Goal: Task Accomplishment & Management: Use online tool/utility

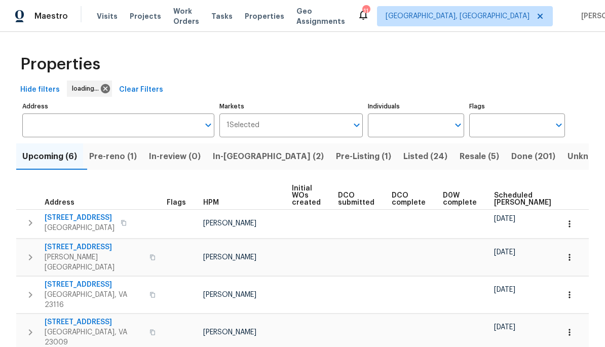
click at [195, 20] on span "Work Orders" at bounding box center [186, 16] width 26 height 20
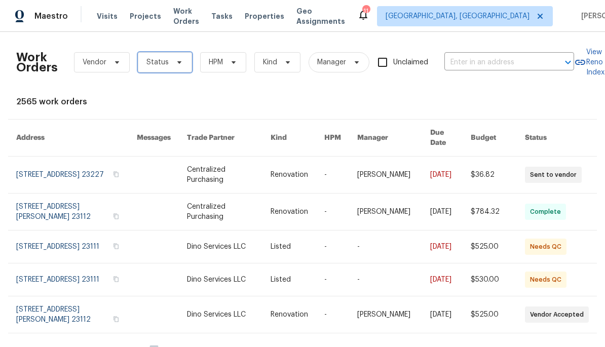
click at [182, 65] on span "Status" at bounding box center [165, 62] width 54 height 20
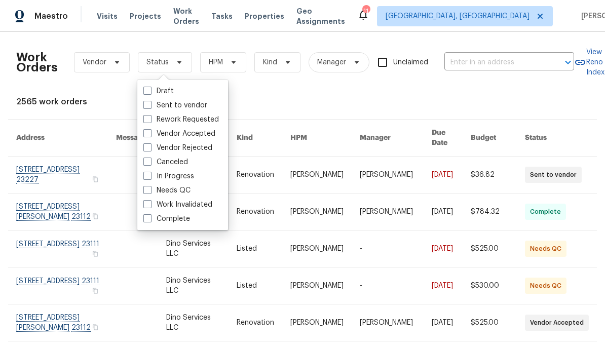
click at [190, 186] on label "Needs QC" at bounding box center [166, 191] width 47 height 10
click at [150, 186] on input "Needs QC" at bounding box center [146, 189] width 7 height 7
checkbox input "true"
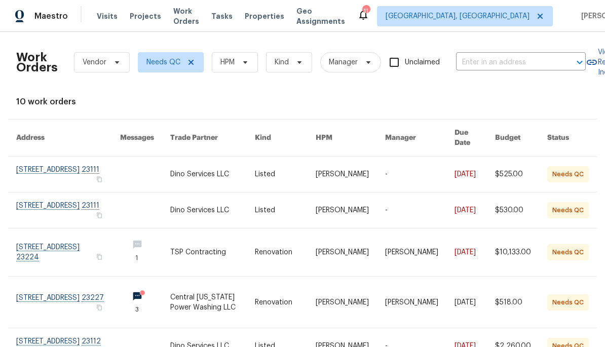
click at [71, 245] on link at bounding box center [68, 253] width 104 height 48
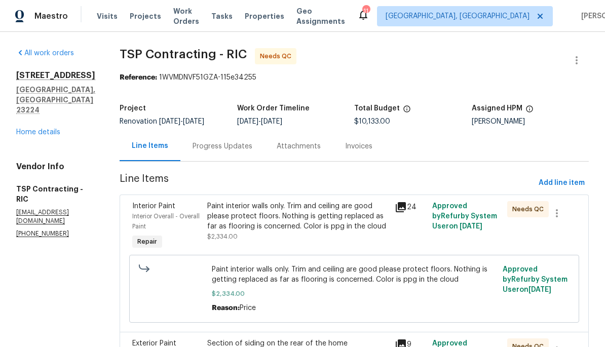
click at [269, 237] on div "Paint interior walls only. Trim and ceiling are good please protect floors. Not…" at bounding box center [297, 221] width 181 height 41
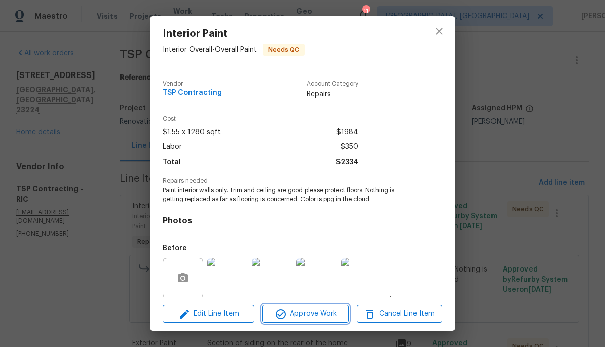
click at [322, 319] on span "Approve Work" at bounding box center [306, 314] width 80 height 13
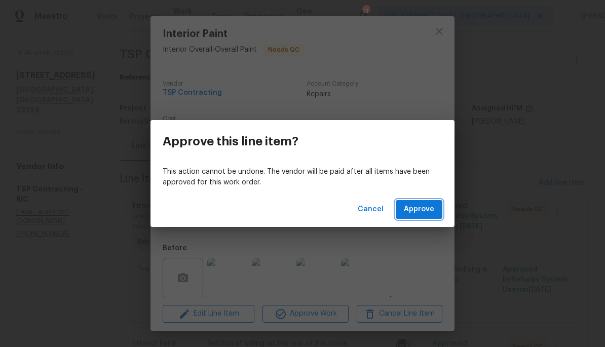
click at [423, 211] on span "Approve" at bounding box center [419, 209] width 30 height 13
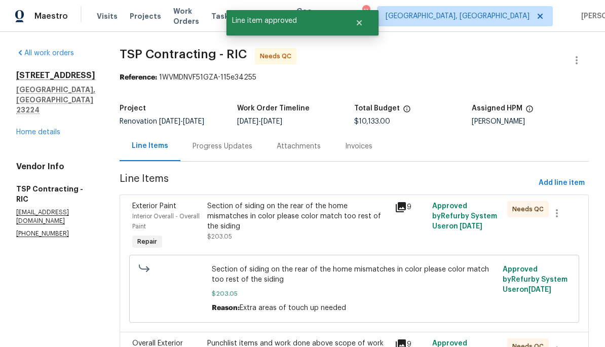
click at [399, 209] on icon at bounding box center [401, 207] width 10 height 10
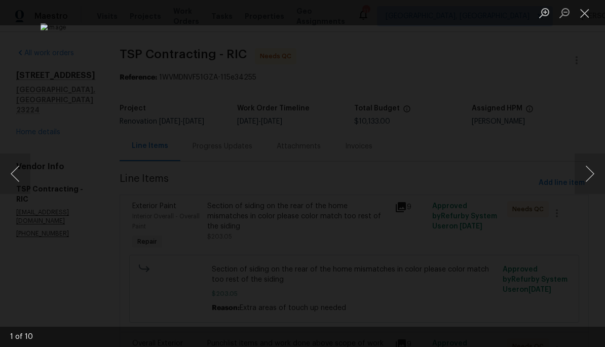
click at [587, 173] on button "Next image" at bounding box center [590, 174] width 30 height 41
click at [584, 172] on button "Next image" at bounding box center [590, 174] width 30 height 41
click at [583, 173] on button "Next image" at bounding box center [590, 174] width 30 height 41
click at [580, 174] on button "Next image" at bounding box center [590, 174] width 30 height 41
click at [581, 174] on button "Next image" at bounding box center [590, 174] width 30 height 41
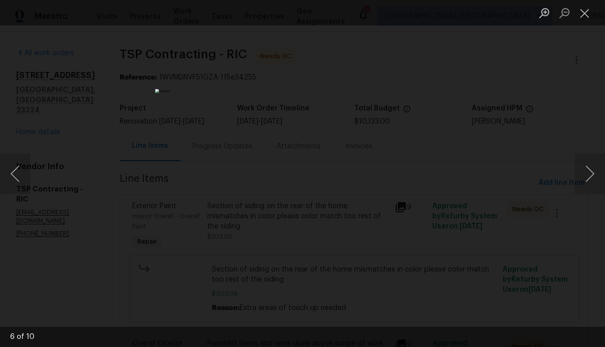
click at [579, 175] on button "Next image" at bounding box center [590, 174] width 30 height 41
click at [580, 174] on button "Next image" at bounding box center [590, 174] width 30 height 41
click at [580, 176] on button "Next image" at bounding box center [590, 174] width 30 height 41
click at [575, 175] on button "Next image" at bounding box center [590, 174] width 30 height 41
click at [577, 178] on button "Next image" at bounding box center [590, 174] width 30 height 41
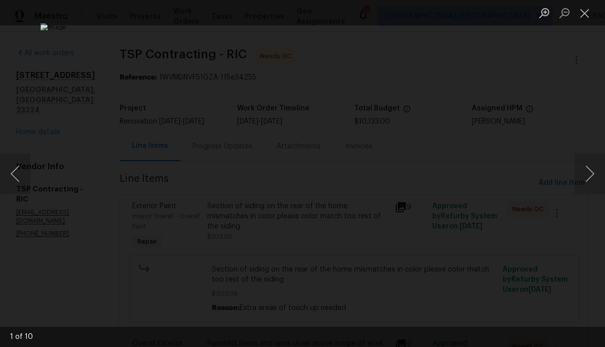
click at [585, 17] on button "Close lightbox" at bounding box center [585, 13] width 20 height 18
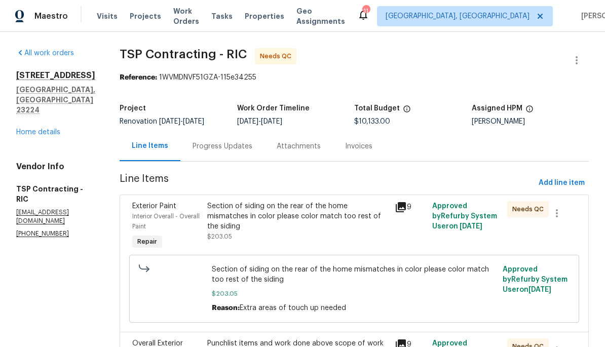
click at [302, 221] on div "Section of siding on the rear of the home mismatches in color please color matc…" at bounding box center [297, 221] width 181 height 41
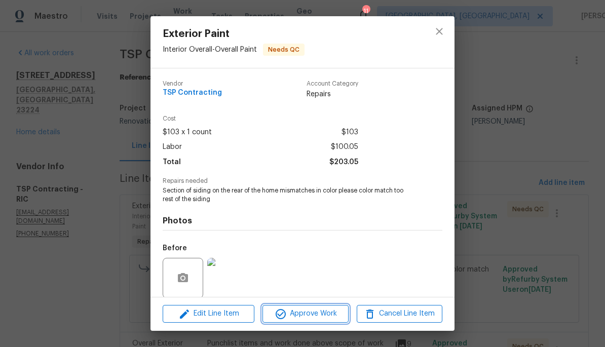
click at [312, 318] on span "Approve Work" at bounding box center [306, 314] width 80 height 13
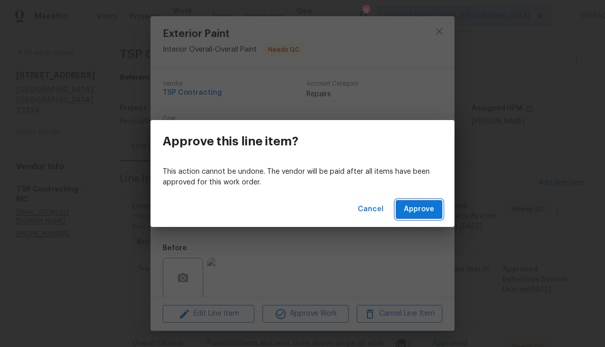
click at [436, 212] on button "Approve" at bounding box center [419, 209] width 47 height 19
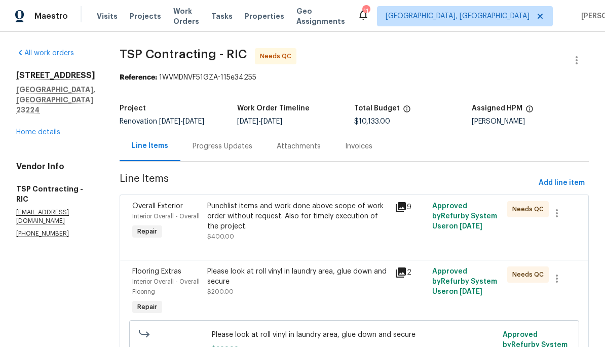
click at [305, 234] on div "Punchlist items and work done above scope of work order without request. Also f…" at bounding box center [297, 221] width 181 height 41
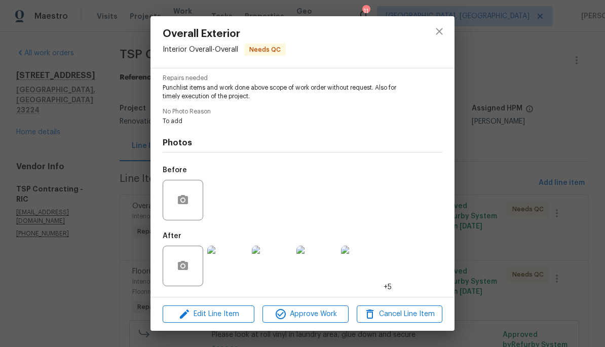
scroll to position [105, 0]
click at [237, 266] on img at bounding box center [227, 266] width 41 height 41
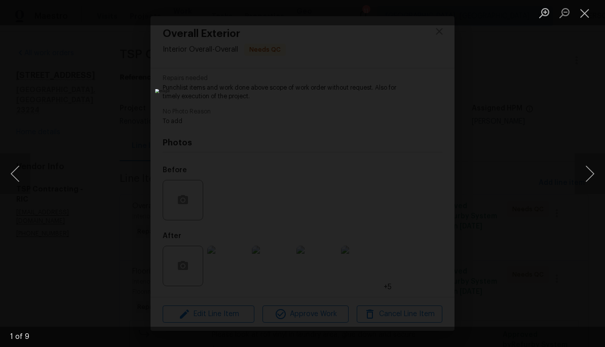
click at [588, 175] on button "Next image" at bounding box center [590, 174] width 30 height 41
click at [584, 185] on button "Next image" at bounding box center [590, 174] width 30 height 41
click at [587, 186] on button "Next image" at bounding box center [590, 174] width 30 height 41
click at [589, 185] on button "Next image" at bounding box center [590, 174] width 30 height 41
click at [592, 189] on button "Next image" at bounding box center [590, 174] width 30 height 41
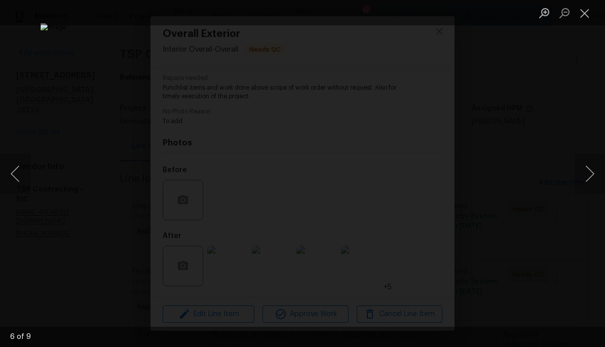
click at [584, 188] on button "Next image" at bounding box center [590, 174] width 30 height 41
click at [580, 190] on button "Next image" at bounding box center [590, 174] width 30 height 41
click at [581, 189] on button "Next image" at bounding box center [590, 174] width 30 height 41
click at [584, 15] on button "Close lightbox" at bounding box center [585, 13] width 20 height 18
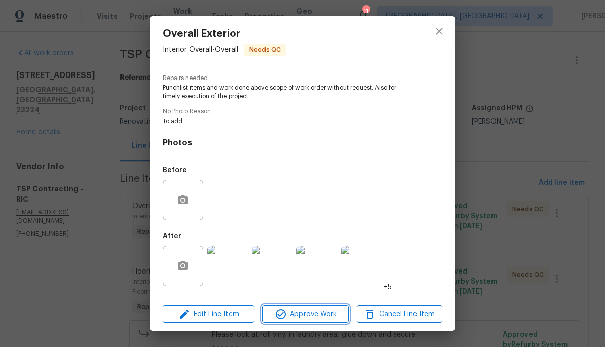
click at [315, 321] on button "Approve Work" at bounding box center [306, 315] width 86 height 18
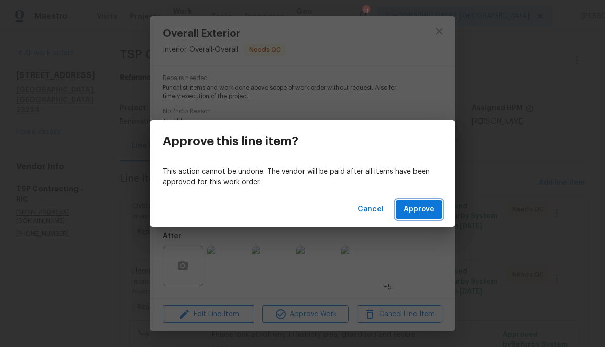
click at [431, 204] on span "Approve" at bounding box center [419, 209] width 30 height 13
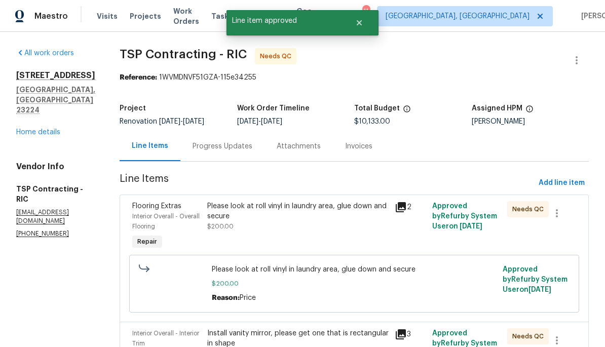
click at [323, 239] on div "Please look at roll vinyl in laundry area, glue down and secure $200.00" at bounding box center [298, 226] width 188 height 57
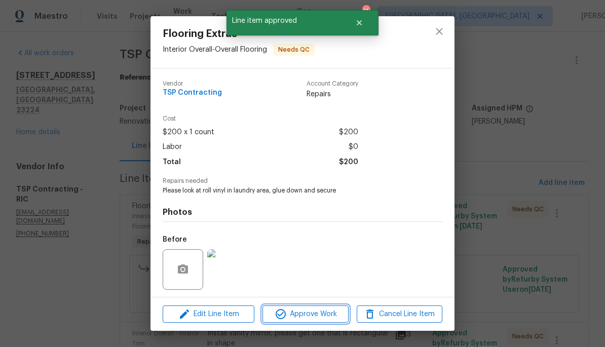
click at [327, 317] on span "Approve Work" at bounding box center [306, 314] width 80 height 13
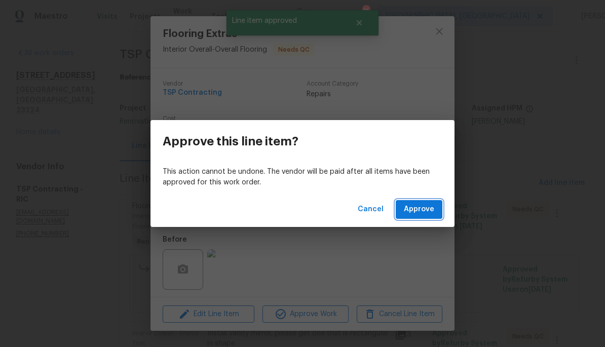
click at [431, 218] on button "Approve" at bounding box center [419, 209] width 47 height 19
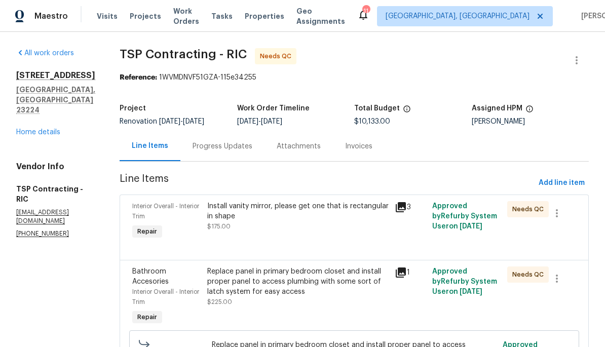
click at [335, 237] on div "Install vanity mirror, please get one that is rectangular in shape $175.00" at bounding box center [298, 221] width 188 height 47
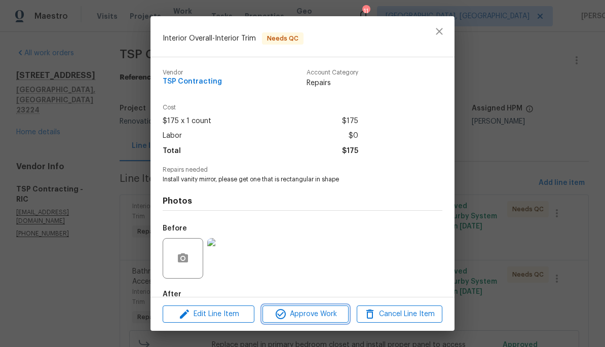
click at [336, 322] on button "Approve Work" at bounding box center [306, 315] width 86 height 18
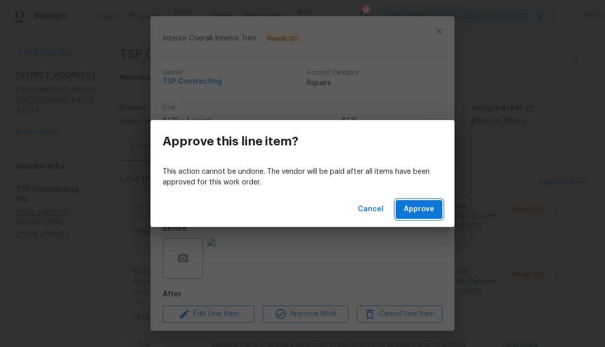
click at [428, 217] on button "Approve" at bounding box center [419, 209] width 47 height 19
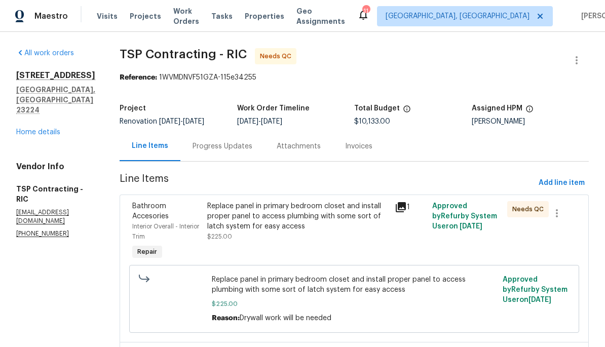
click at [321, 230] on div "Replace panel in primary bedroom closet and install proper panel to access plum…" at bounding box center [297, 216] width 181 height 30
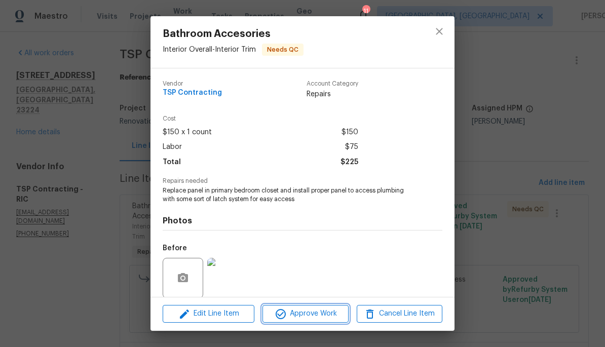
click at [327, 309] on span "Approve Work" at bounding box center [306, 314] width 80 height 13
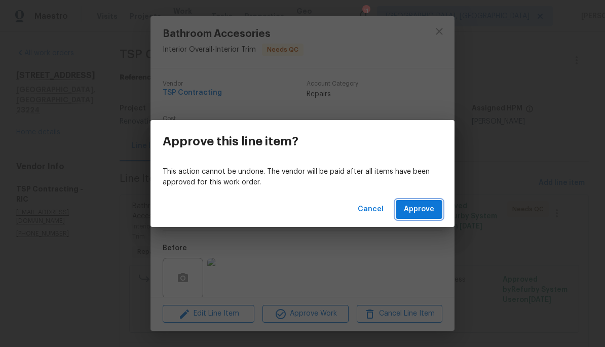
click at [425, 216] on button "Approve" at bounding box center [419, 209] width 47 height 19
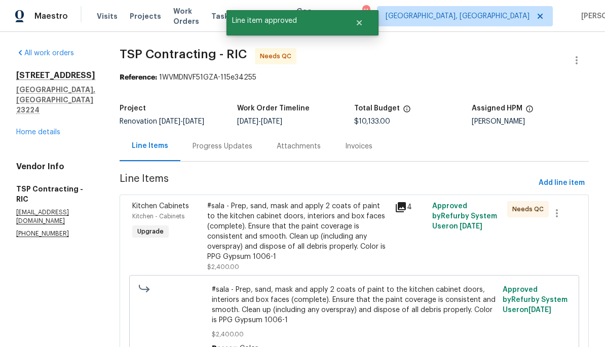
click at [343, 253] on div "#sala - Prep, sand, mask and apply 2 coats of paint to the kitchen cabinet door…" at bounding box center [297, 231] width 181 height 61
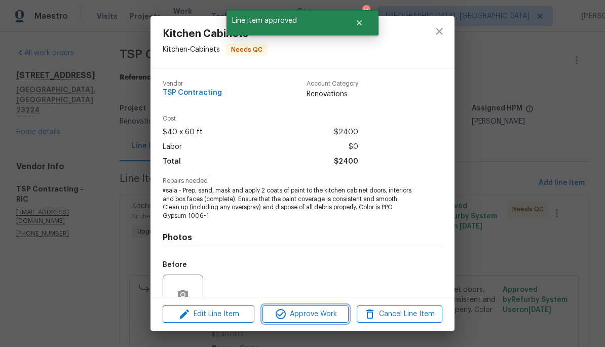
click at [335, 321] on button "Approve Work" at bounding box center [306, 315] width 86 height 18
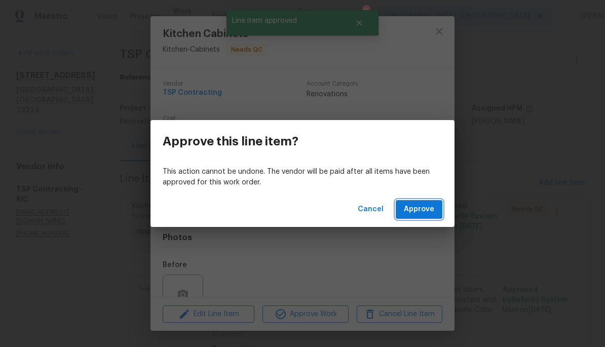
click at [427, 212] on span "Approve" at bounding box center [419, 209] width 30 height 13
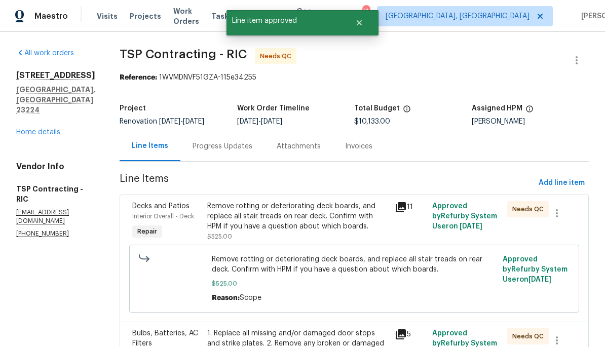
click at [341, 237] on div "Remove rotting or deteriorating deck boards, and replace all stair treads on re…" at bounding box center [297, 221] width 181 height 41
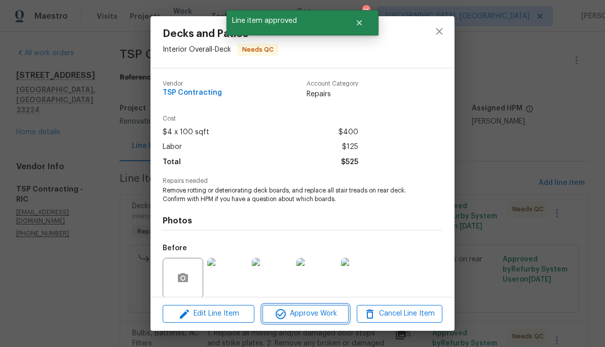
click at [337, 314] on span "Approve Work" at bounding box center [306, 314] width 80 height 13
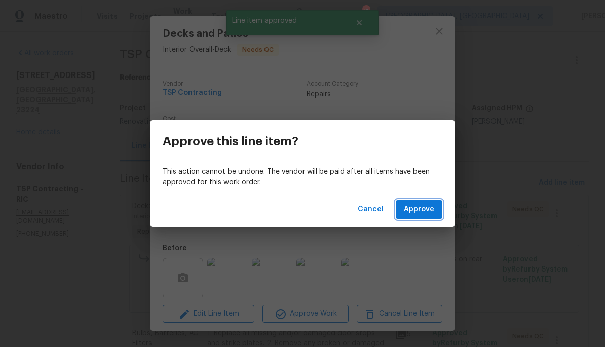
click at [430, 210] on span "Approve" at bounding box center [419, 209] width 30 height 13
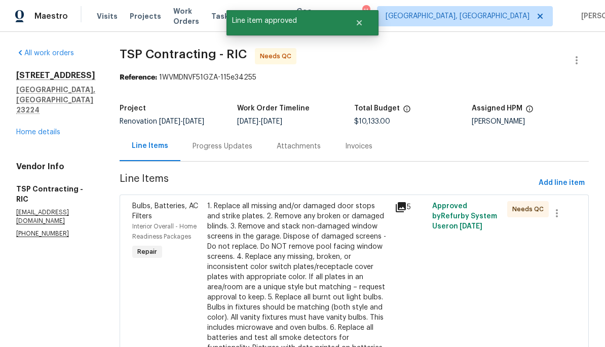
click at [340, 277] on div "1. Replace all missing and/or damaged door stops and strike plates. 2. Remove a…" at bounding box center [297, 297] width 181 height 193
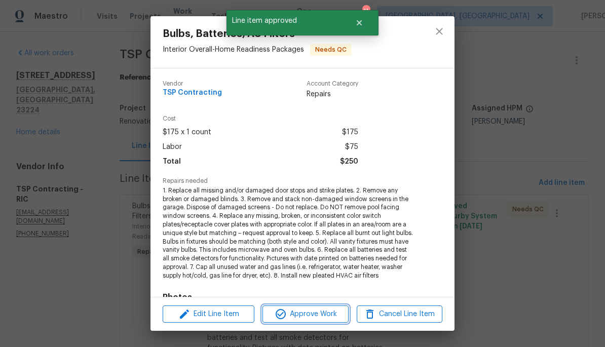
click at [334, 309] on span "Approve Work" at bounding box center [306, 314] width 80 height 13
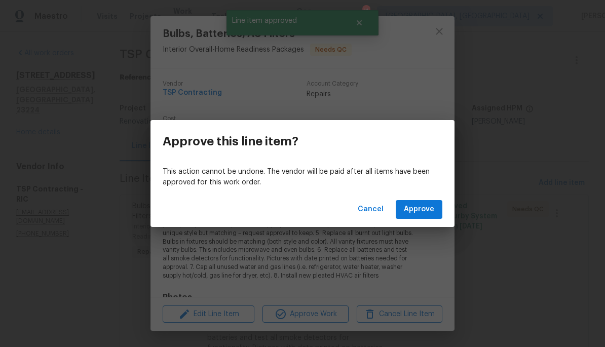
click at [428, 218] on button "Approve" at bounding box center [419, 209] width 47 height 19
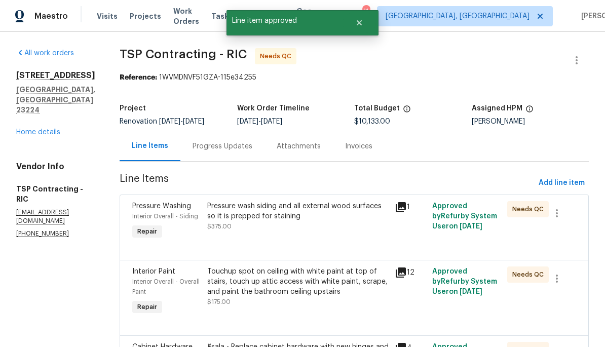
click at [340, 241] on div "Pressure wash siding and all external wood surfaces so it is prepped for staini…" at bounding box center [298, 221] width 188 height 47
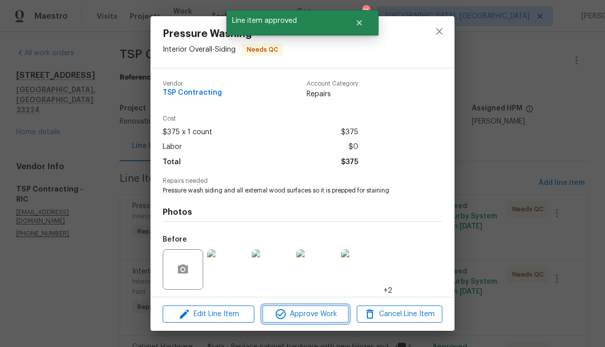
click at [333, 322] on button "Approve Work" at bounding box center [306, 315] width 86 height 18
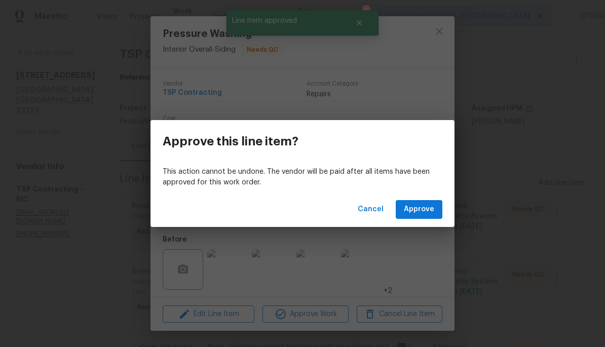
click at [431, 214] on span "Approve" at bounding box center [419, 209] width 30 height 13
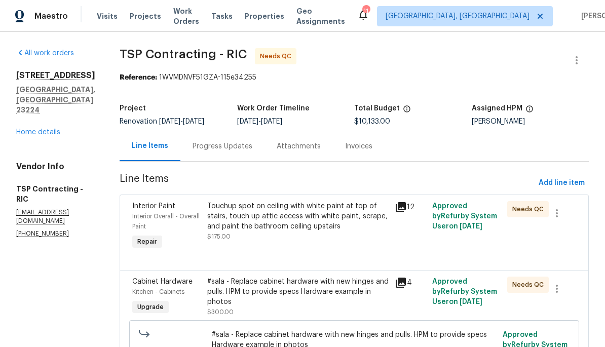
click at [384, 206] on div "Touchup spot on ceiling with white paint at top of stairs, touch up attic acces…" at bounding box center [298, 226] width 188 height 57
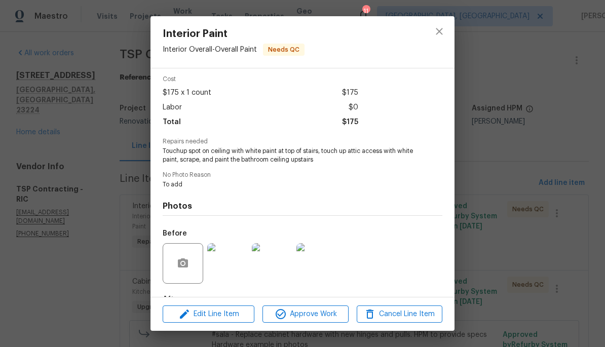
scroll to position [40, 0]
click at [233, 269] on img at bounding box center [227, 263] width 41 height 41
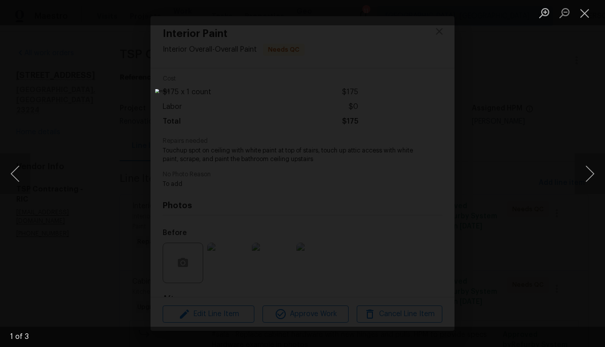
click at [592, 10] on button "Close lightbox" at bounding box center [585, 13] width 20 height 18
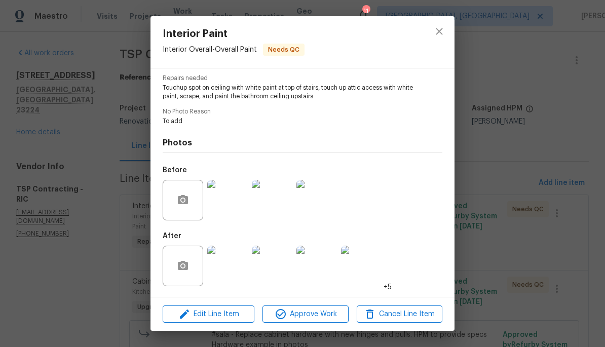
scroll to position [105, 0]
click at [226, 269] on img at bounding box center [227, 266] width 41 height 41
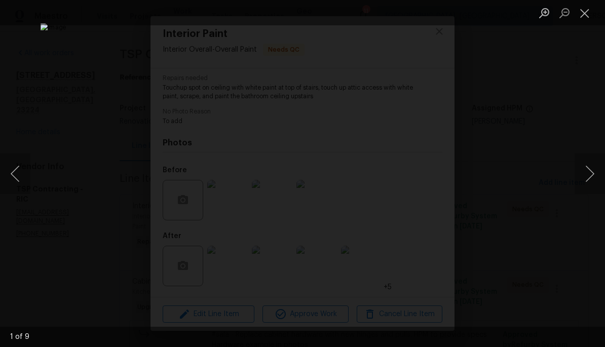
click at [580, 186] on button "Next image" at bounding box center [590, 174] width 30 height 41
click at [587, 183] on button "Next image" at bounding box center [590, 174] width 30 height 41
click at [591, 183] on button "Next image" at bounding box center [590, 174] width 30 height 41
click at [587, 182] on button "Next image" at bounding box center [590, 174] width 30 height 41
click at [590, 183] on button "Next image" at bounding box center [590, 174] width 30 height 41
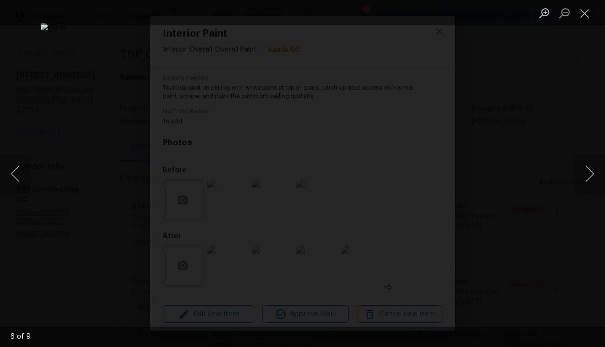
click at [591, 186] on button "Next image" at bounding box center [590, 174] width 30 height 41
click at [588, 188] on button "Next image" at bounding box center [590, 174] width 30 height 41
click at [583, 189] on button "Next image" at bounding box center [590, 174] width 30 height 41
click at [582, 191] on button "Next image" at bounding box center [590, 174] width 30 height 41
click at [585, 179] on button "Next image" at bounding box center [590, 174] width 30 height 41
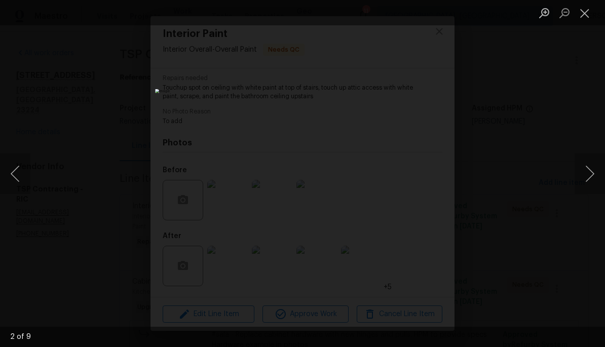
click at [583, 183] on button "Next image" at bounding box center [590, 174] width 30 height 41
click at [583, 19] on button "Close lightbox" at bounding box center [585, 13] width 20 height 18
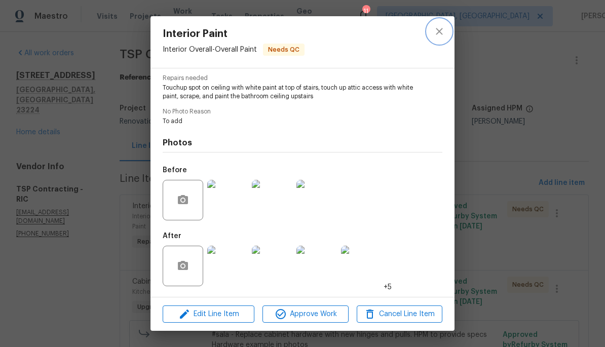
click at [445, 30] on icon "close" at bounding box center [439, 31] width 12 height 12
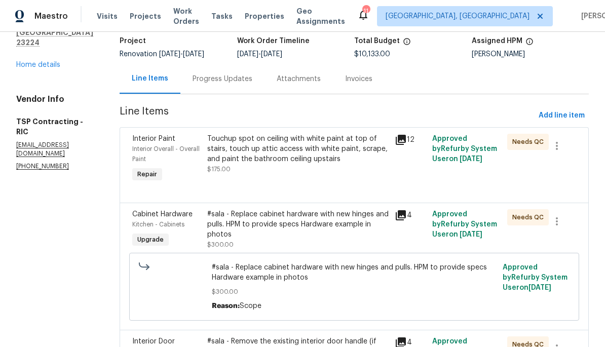
scroll to position [106, 0]
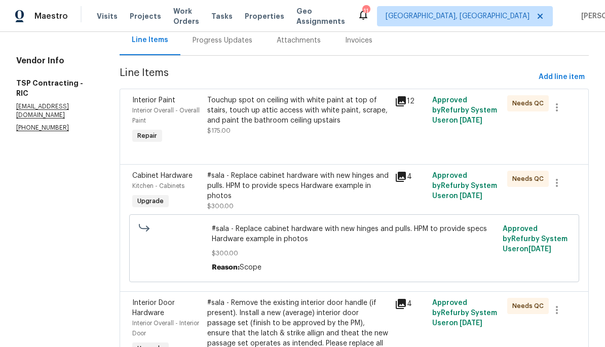
click at [331, 199] on div "#sala - Replace cabinet hardware with new hinges and pulls. HPM to provide spec…" at bounding box center [297, 186] width 181 height 30
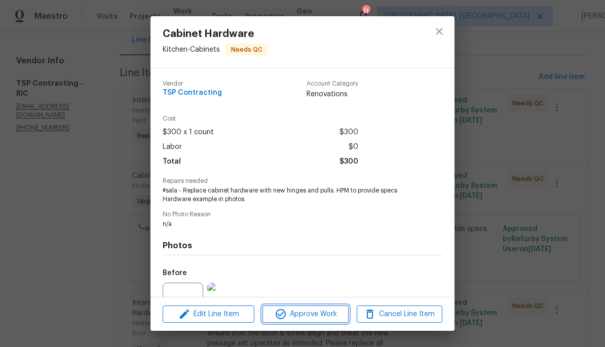
click at [316, 319] on span "Approve Work" at bounding box center [306, 314] width 80 height 13
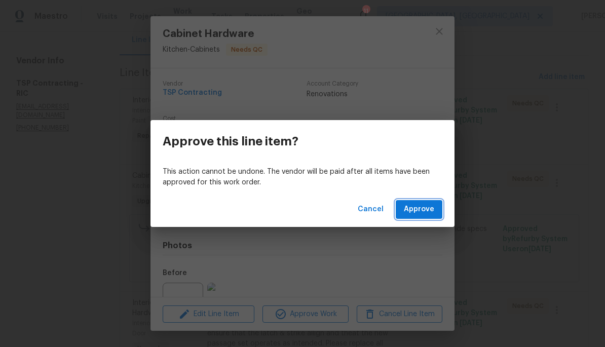
click at [417, 218] on button "Approve" at bounding box center [419, 209] width 47 height 19
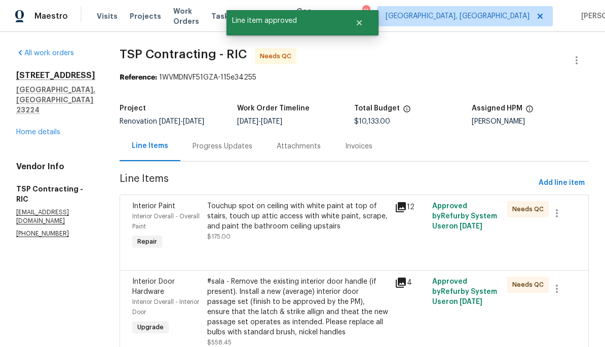
scroll to position [105, 0]
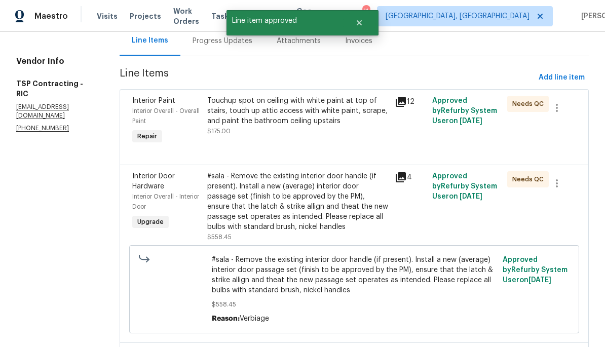
click at [334, 227] on div "#sala - Remove the existing interior door handle (if present). Install a new (a…" at bounding box center [297, 201] width 181 height 61
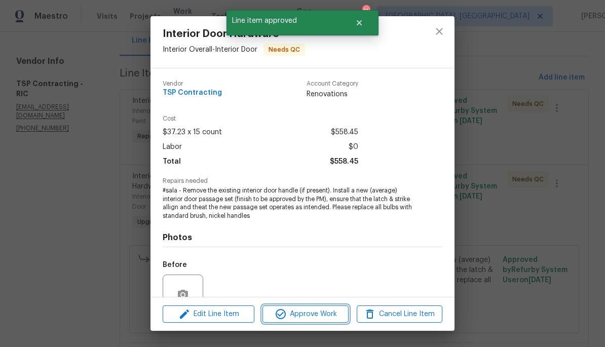
click at [322, 322] on button "Approve Work" at bounding box center [306, 315] width 86 height 18
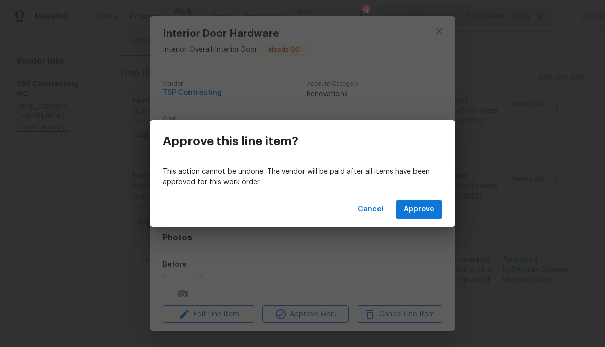
click at [431, 224] on div "Cancel Approve" at bounding box center [303, 209] width 304 height 35
click at [428, 215] on span "Approve" at bounding box center [419, 209] width 30 height 13
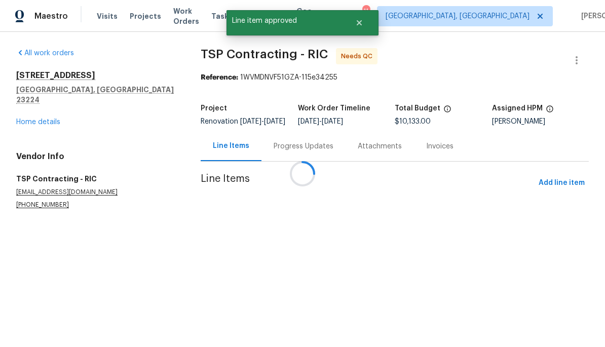
scroll to position [0, 0]
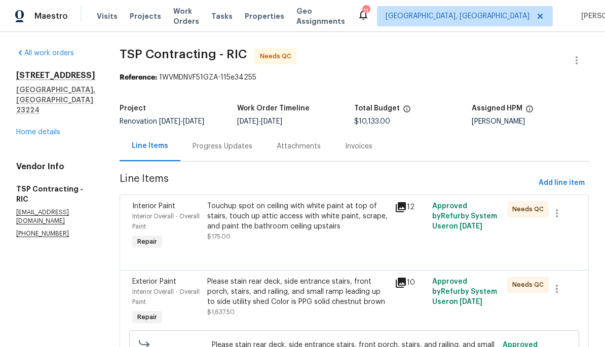
click at [339, 307] on div "Please stain rear deck, side entrance stairs, front porch, stairs, and railing,…" at bounding box center [297, 292] width 181 height 30
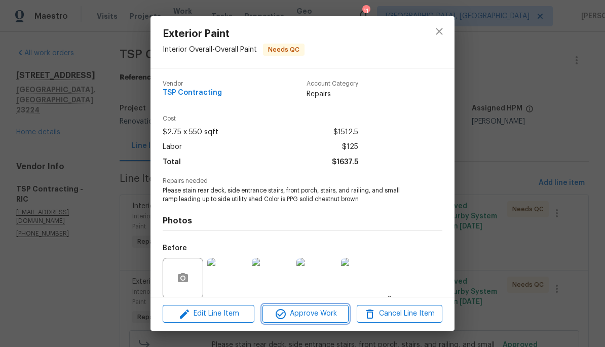
click at [322, 322] on button "Approve Work" at bounding box center [306, 314] width 86 height 18
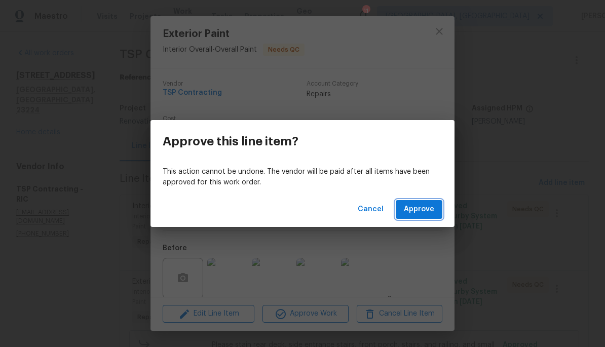
click at [430, 218] on button "Approve" at bounding box center [419, 209] width 47 height 19
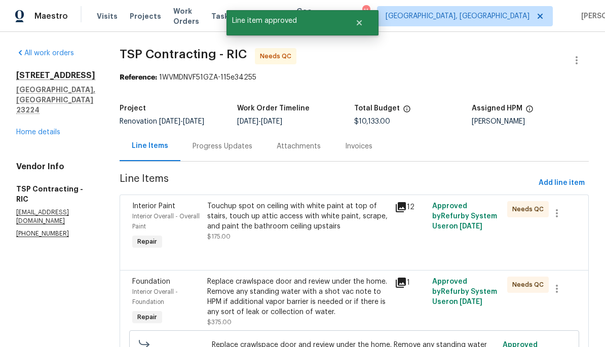
click at [342, 312] on div "Replace crawlspace door and review under the home. Remove any standing water wi…" at bounding box center [297, 297] width 181 height 41
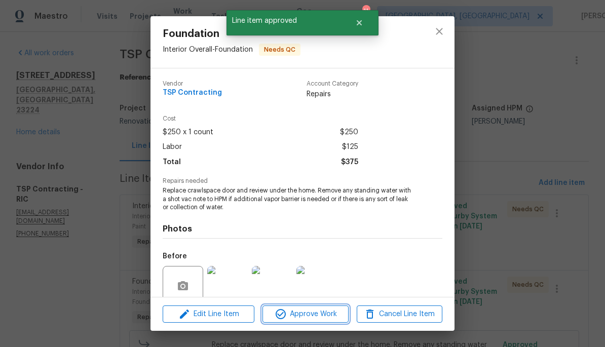
click at [330, 321] on button "Approve Work" at bounding box center [306, 315] width 86 height 18
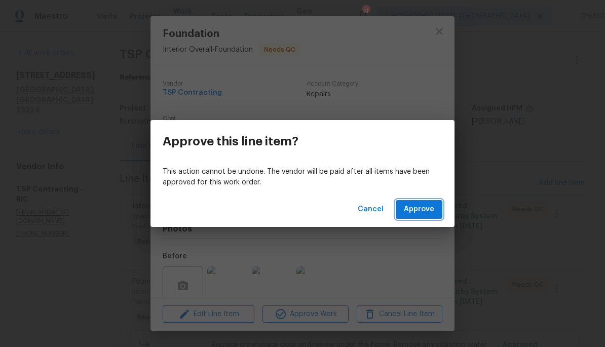
click at [429, 211] on span "Approve" at bounding box center [419, 209] width 30 height 13
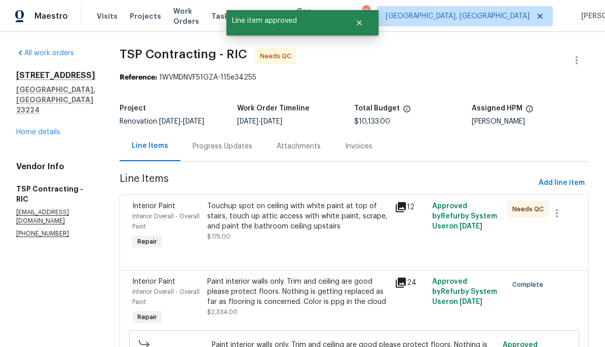
click at [341, 303] on div "Paint interior walls only. Trim and ceiling are good please protect floors. Not…" at bounding box center [297, 292] width 181 height 30
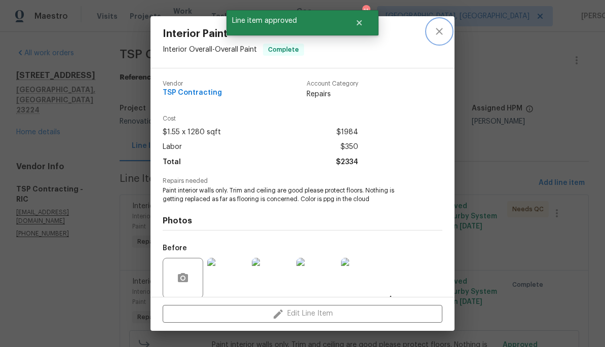
click at [448, 27] on button "close" at bounding box center [439, 31] width 24 height 24
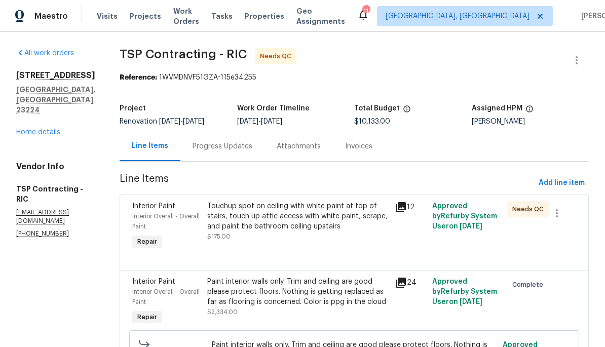
click at [313, 226] on div "Touchup spot on ceiling with white paint at top of stairs, touch up attic acces…" at bounding box center [297, 216] width 181 height 30
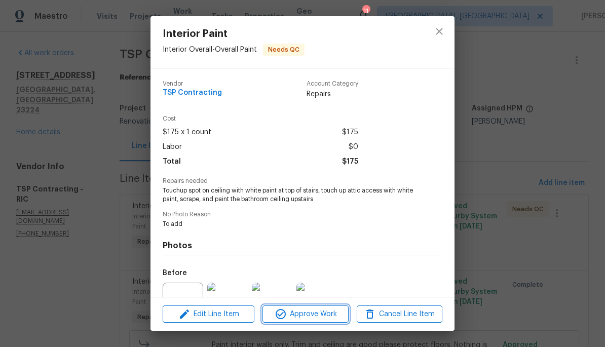
click at [328, 319] on span "Approve Work" at bounding box center [306, 314] width 80 height 13
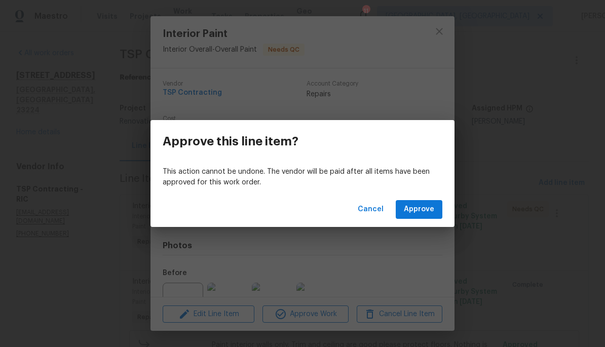
click at [431, 213] on span "Approve" at bounding box center [419, 209] width 30 height 13
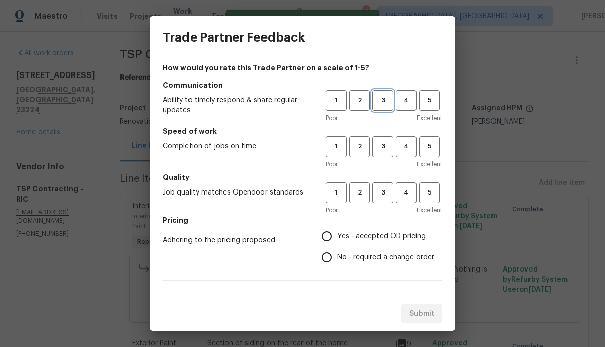
click at [385, 104] on span "3" at bounding box center [383, 101] width 19 height 12
click at [382, 154] on button "3" at bounding box center [383, 146] width 21 height 21
click at [387, 191] on span "3" at bounding box center [383, 193] width 19 height 12
click at [380, 236] on span "Yes - accepted OD pricing" at bounding box center [382, 236] width 88 height 11
click at [338, 236] on input "Yes - accepted OD pricing" at bounding box center [326, 236] width 21 height 21
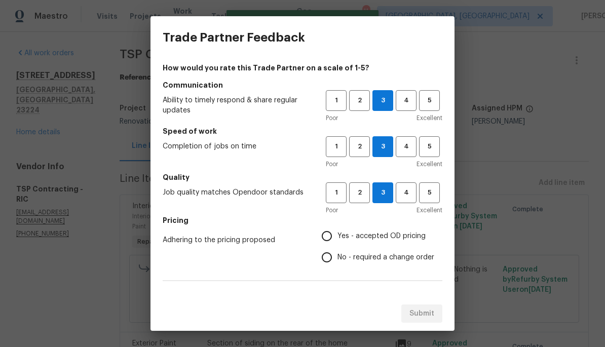
radio input "true"
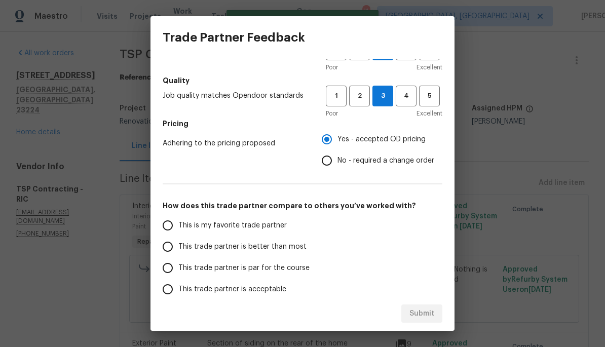
scroll to position [106, 0]
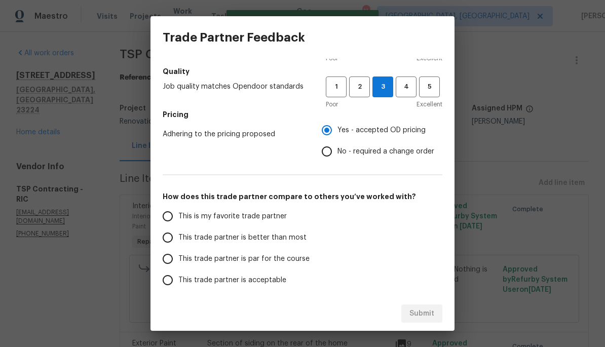
click at [301, 264] on span "This trade partner is par for the course" at bounding box center [243, 259] width 131 height 11
click at [178, 264] on input "This trade partner is par for the course" at bounding box center [167, 258] width 21 height 21
click at [432, 316] on span "Submit" at bounding box center [422, 314] width 25 height 13
radio input "true"
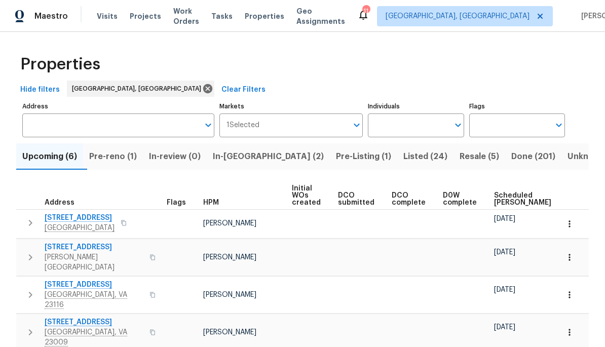
click at [190, 15] on span "Work Orders" at bounding box center [186, 16] width 26 height 20
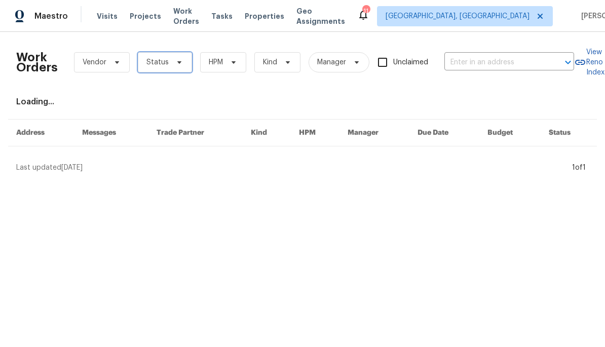
click at [176, 62] on icon at bounding box center [179, 62] width 8 height 8
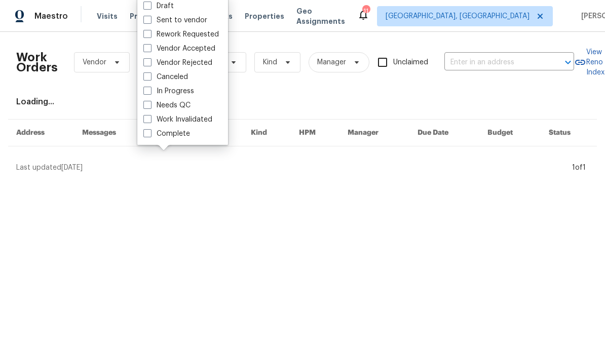
click at [190, 108] on label "Needs QC" at bounding box center [166, 105] width 47 height 10
click at [150, 107] on input "Needs QC" at bounding box center [146, 103] width 7 height 7
checkbox input "true"
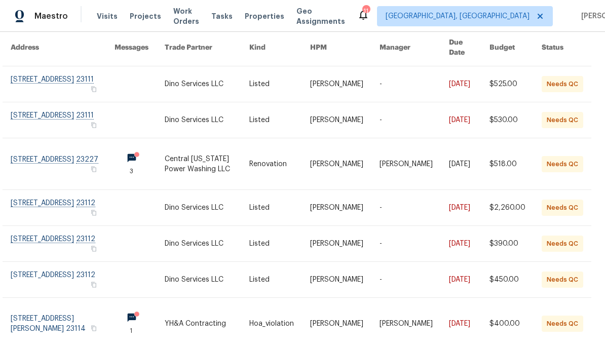
scroll to position [89, 6]
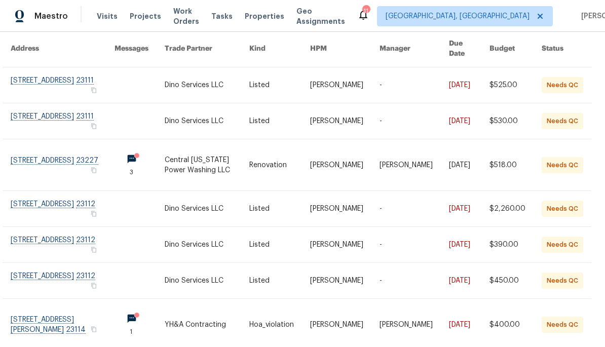
click at [66, 161] on link at bounding box center [63, 164] width 104 height 51
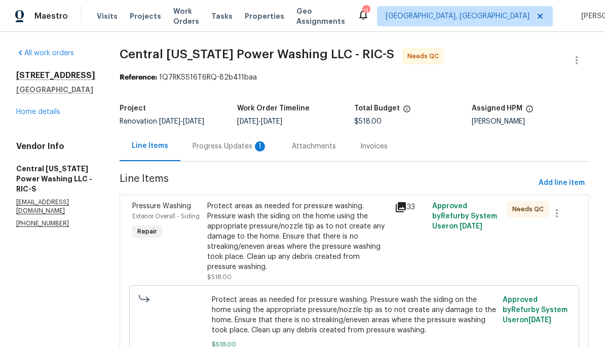
click at [224, 156] on div "Progress Updates 1" at bounding box center [229, 146] width 99 height 30
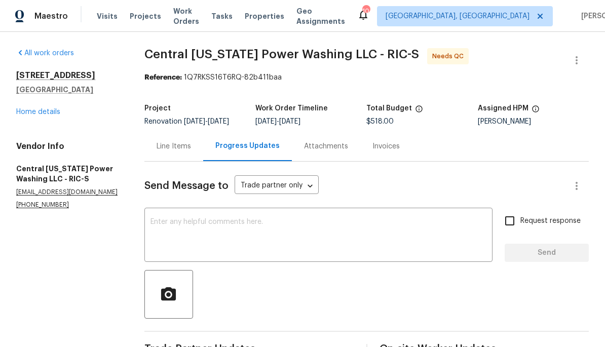
click at [186, 149] on div "Line Items" at bounding box center [174, 146] width 34 height 10
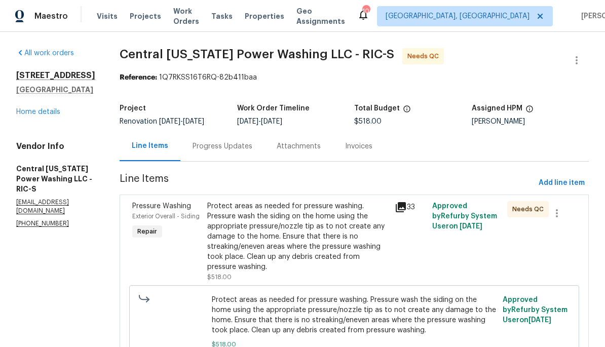
click at [395, 208] on icon at bounding box center [401, 207] width 12 height 12
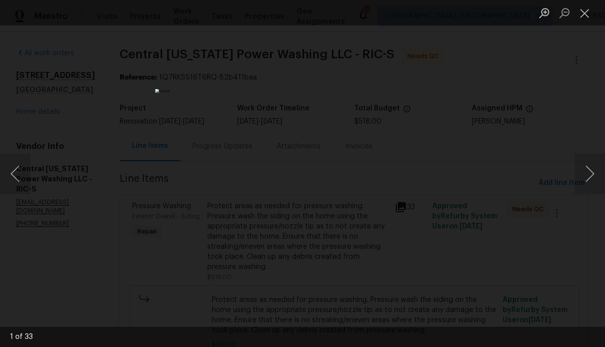
click at [582, 170] on button "Next image" at bounding box center [590, 174] width 30 height 41
click at [582, 175] on button "Next image" at bounding box center [590, 174] width 30 height 41
click at [582, 177] on button "Next image" at bounding box center [590, 174] width 30 height 41
click at [581, 177] on button "Next image" at bounding box center [590, 174] width 30 height 41
click at [581, 178] on button "Next image" at bounding box center [590, 174] width 30 height 41
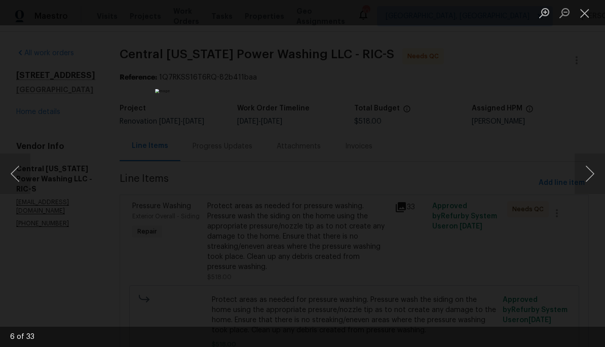
click at [581, 178] on button "Next image" at bounding box center [590, 174] width 30 height 41
click at [581, 177] on button "Next image" at bounding box center [590, 174] width 30 height 41
click at [582, 179] on button "Next image" at bounding box center [590, 174] width 30 height 41
click at [579, 177] on button "Next image" at bounding box center [590, 174] width 30 height 41
click at [578, 177] on button "Next image" at bounding box center [590, 174] width 30 height 41
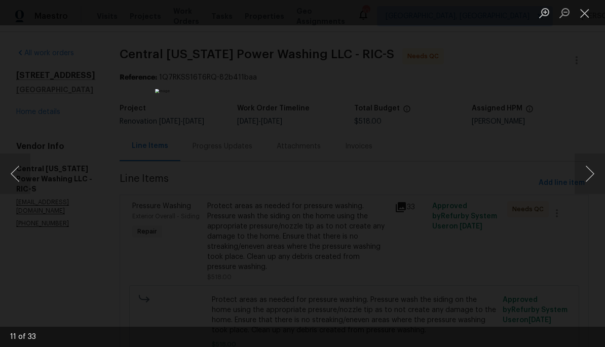
click at [580, 178] on button "Next image" at bounding box center [590, 174] width 30 height 41
click at [581, 178] on button "Next image" at bounding box center [590, 174] width 30 height 41
click at [580, 178] on button "Next image" at bounding box center [590, 174] width 30 height 41
click at [579, 178] on button "Next image" at bounding box center [590, 174] width 30 height 41
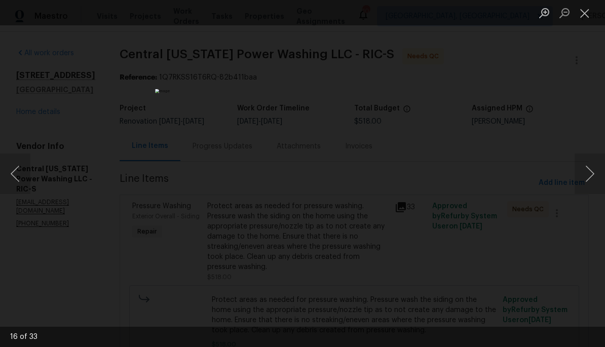
click at [578, 178] on button "Next image" at bounding box center [590, 174] width 30 height 41
click at [579, 178] on button "Next image" at bounding box center [590, 174] width 30 height 41
click at [579, 179] on button "Next image" at bounding box center [590, 174] width 30 height 41
click at [580, 178] on button "Next image" at bounding box center [590, 174] width 30 height 41
click at [579, 178] on button "Next image" at bounding box center [590, 174] width 30 height 41
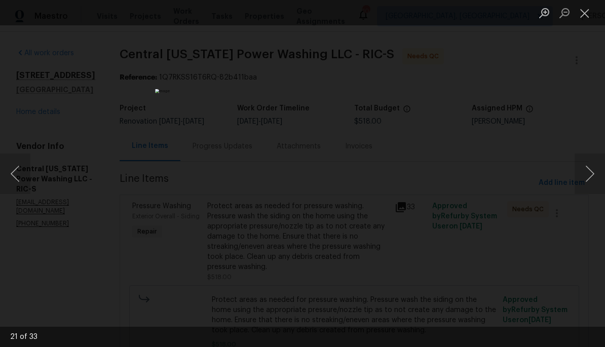
click at [579, 178] on button "Next image" at bounding box center [590, 174] width 30 height 41
click at [580, 15] on button "Close lightbox" at bounding box center [585, 13] width 20 height 18
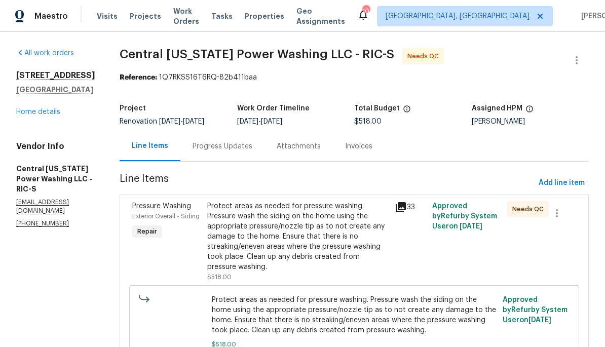
click at [306, 238] on div "Protect areas as needed for pressure washing. Pressure wash the siding on the h…" at bounding box center [297, 236] width 181 height 71
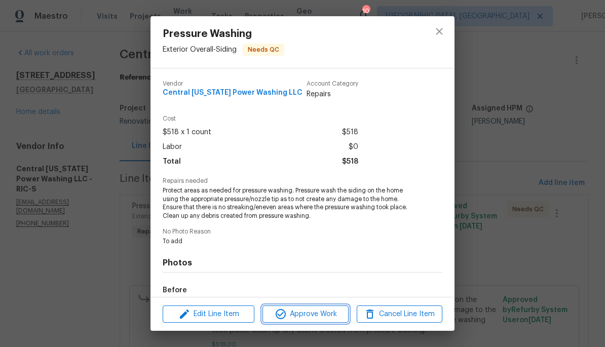
click at [320, 319] on span "Approve Work" at bounding box center [306, 314] width 80 height 13
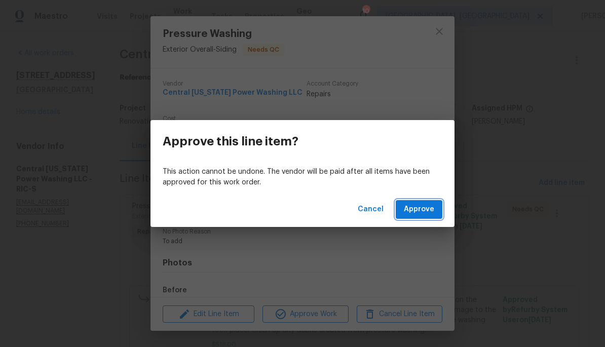
click at [431, 211] on span "Approve" at bounding box center [419, 209] width 30 height 13
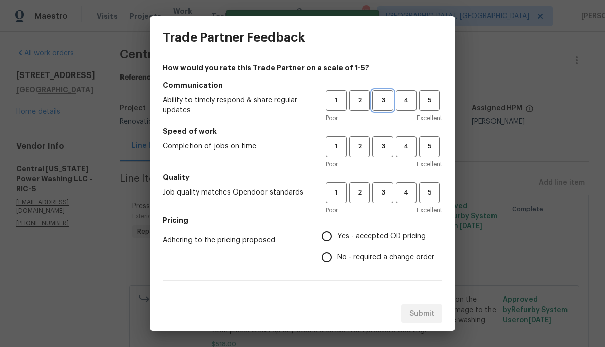
click at [388, 98] on span "3" at bounding box center [383, 101] width 19 height 12
click at [392, 155] on button "3" at bounding box center [383, 146] width 21 height 21
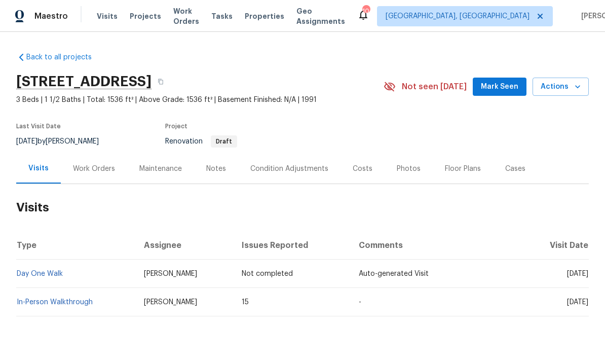
click at [98, 175] on div "Work Orders" at bounding box center [94, 169] width 66 height 30
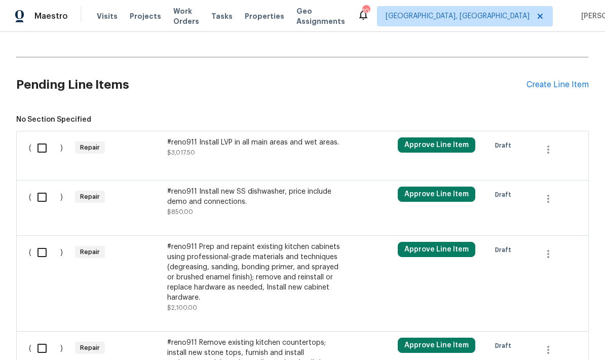
scroll to position [209, 0]
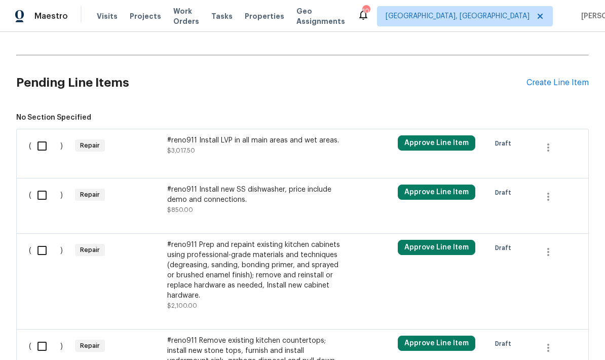
click at [195, 207] on div "#reno911 Install new SS dishwasher, price include demo and connections. $850.00" at bounding box center [256, 199] width 178 height 30
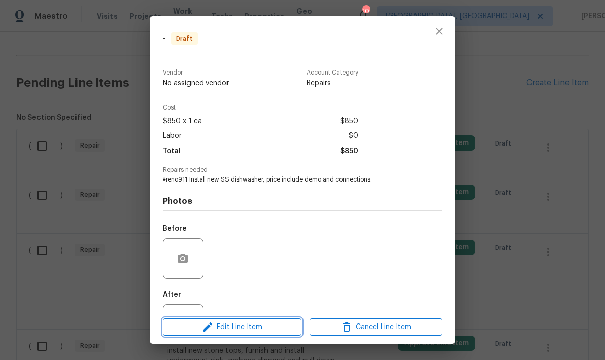
click at [258, 329] on span "Edit Line Item" at bounding box center [232, 327] width 133 height 13
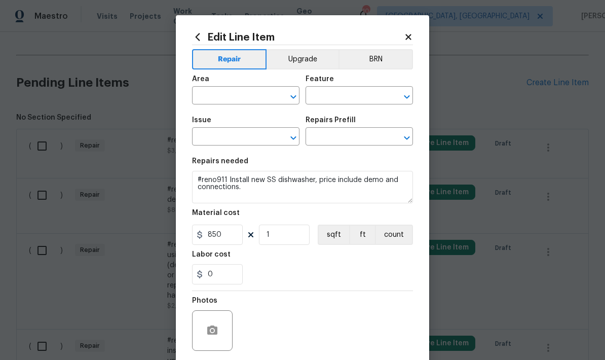
click at [298, 91] on icon "Open" at bounding box center [293, 97] width 12 height 12
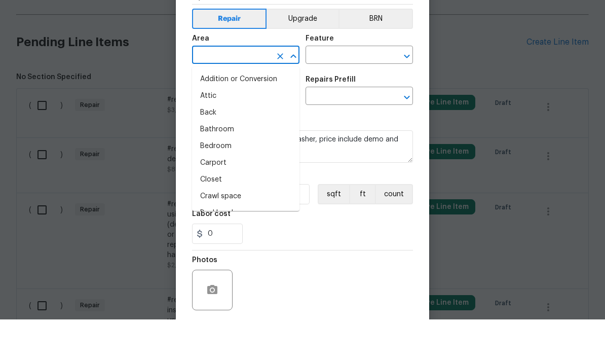
click at [422, 77] on div "Edit Line Item Repair Upgrade BRN Area ​ Feature ​ Issue ​ Repairs Prefill ​ Re…" at bounding box center [302, 218] width 253 height 406
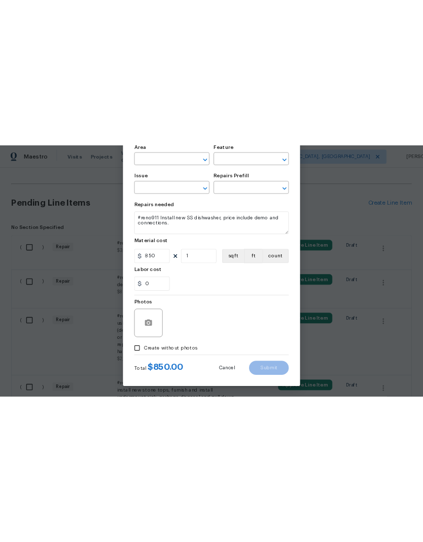
scroll to position [79, 0]
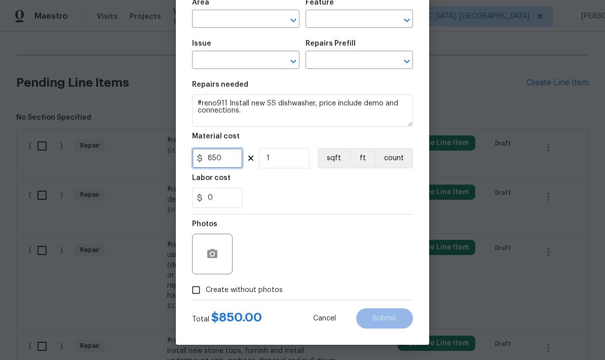
click at [236, 161] on input "850" at bounding box center [217, 158] width 51 height 20
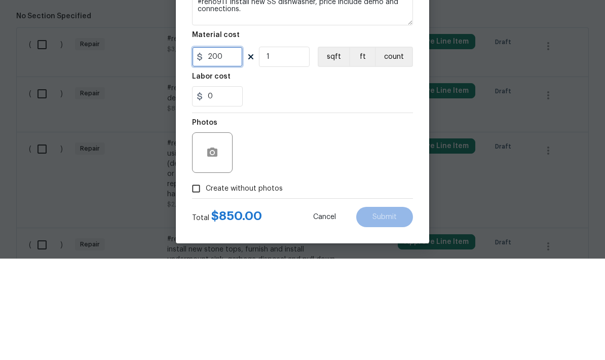
type input "200"
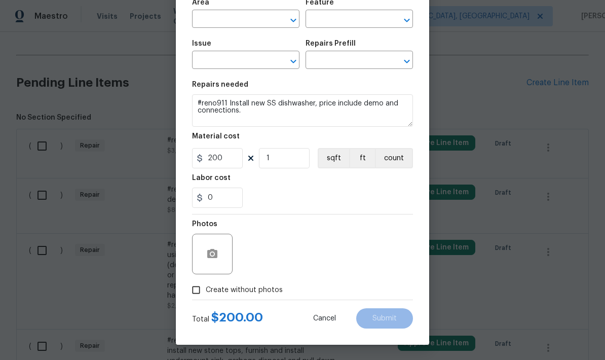
click at [263, 287] on span "Create without photos" at bounding box center [244, 290] width 77 height 11
click at [206, 287] on input "Create without photos" at bounding box center [196, 289] width 19 height 19
checkbox input "true"
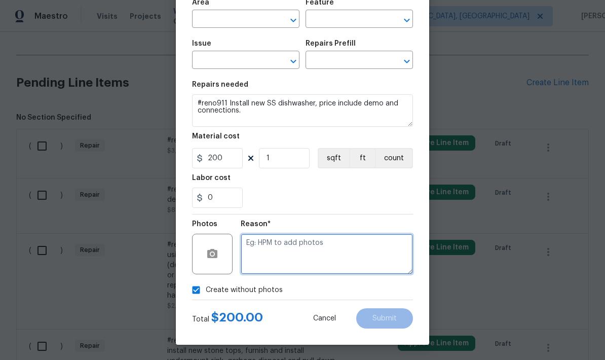
click at [353, 264] on textarea at bounding box center [327, 254] width 172 height 41
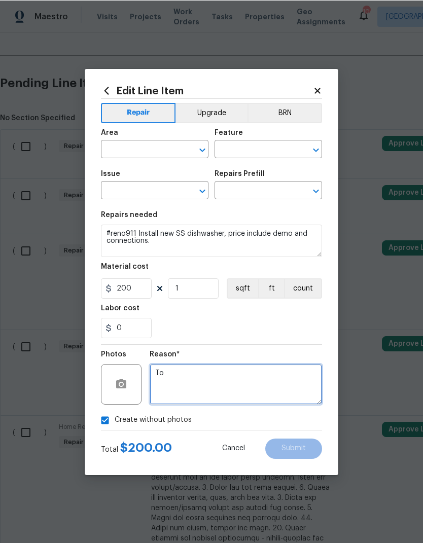
scroll to position [0, 0]
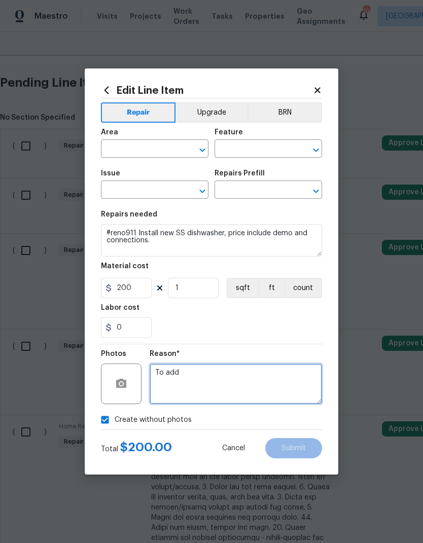
type textarea "To add"
click at [120, 145] on input "text" at bounding box center [140, 150] width 79 height 16
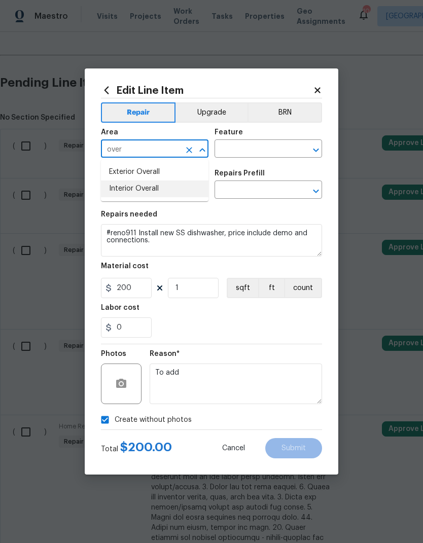
click at [115, 193] on li "Interior Overall" at bounding box center [154, 188] width 107 height 17
type input "Interior Overall"
click at [314, 151] on icon "Open" at bounding box center [316, 150] width 12 height 12
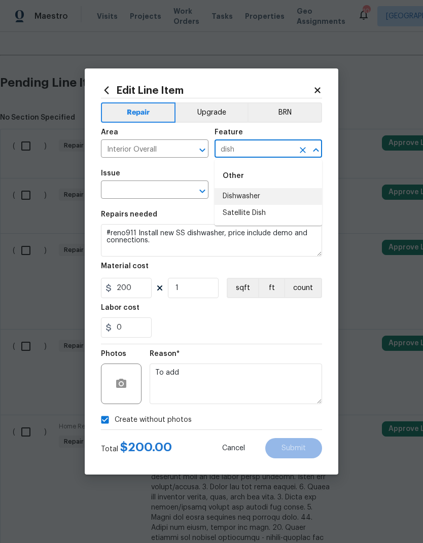
click at [288, 200] on li "Dishwasher" at bounding box center [267, 196] width 107 height 17
type input "Dishwasher"
click at [202, 189] on icon "Open" at bounding box center [202, 191] width 12 height 12
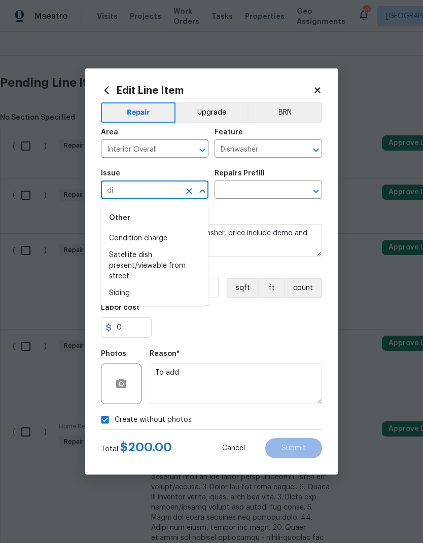
type input "d"
click at [110, 235] on li "Appliance Install" at bounding box center [154, 238] width 107 height 17
type input "Appliance Install"
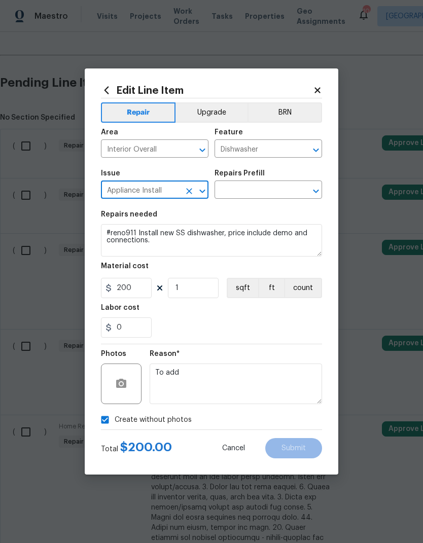
click at [308, 184] on div at bounding box center [308, 191] width 26 height 14
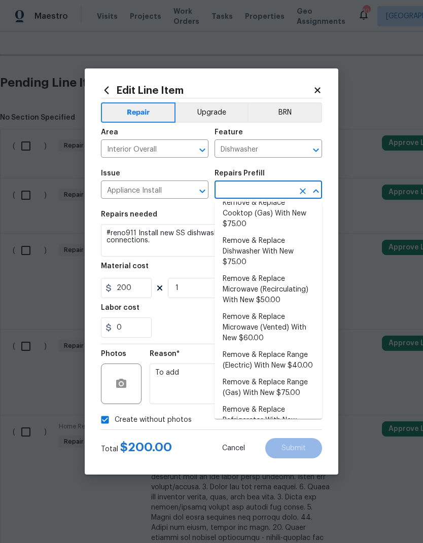
scroll to position [50, 0]
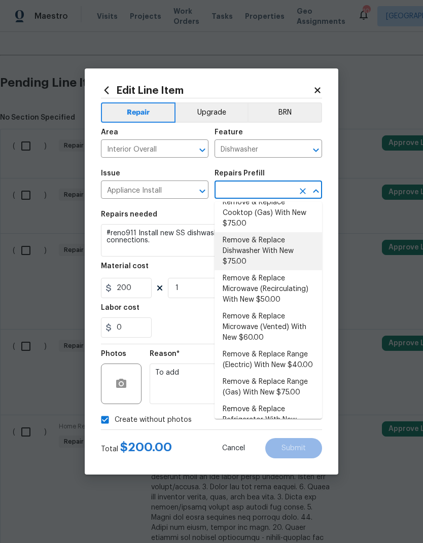
click at [309, 256] on li "Remove & Replace Dishwasher With New $75.00" at bounding box center [267, 251] width 107 height 38
type input "Remove & Replace Dishwasher With New $75.00"
type input "Appliances"
type textarea "Remove the existing dishwasher and replace it with a new dishwasher provided by…"
type input "Remove & Replace Dishwasher With New $75.00"
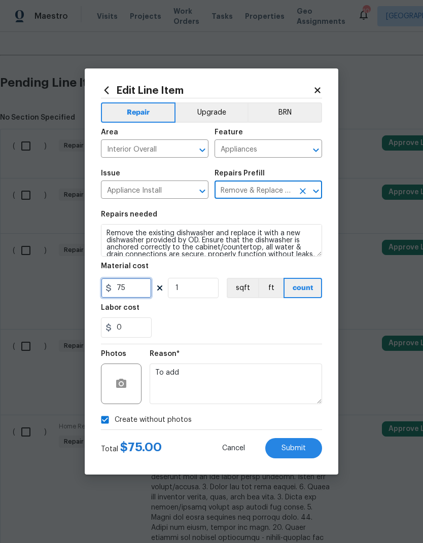
click at [124, 291] on input "75" at bounding box center [126, 288] width 51 height 20
type input "150"
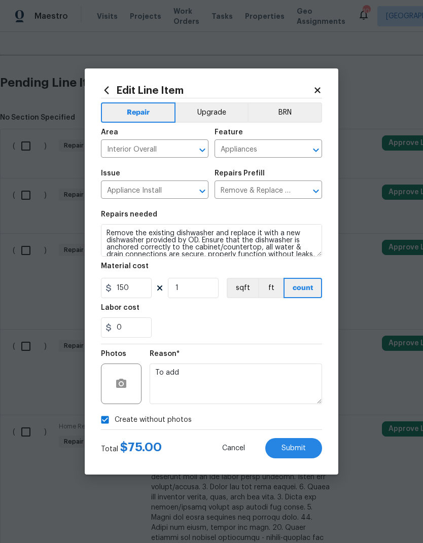
click at [308, 317] on div "Labor cost" at bounding box center [211, 310] width 221 height 13
click at [310, 359] on button "Submit" at bounding box center [293, 448] width 57 height 20
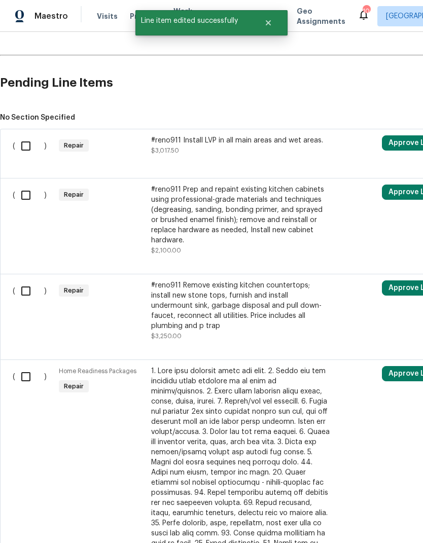
click at [283, 236] on div "#reno911 Prep and repaint existing kitchen cabinets using professional-grade ma…" at bounding box center [240, 214] width 178 height 61
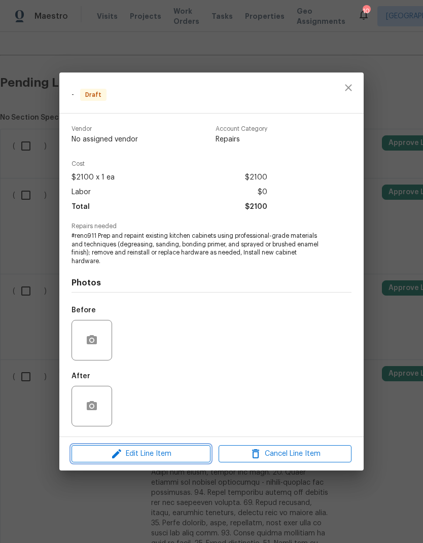
click at [93, 359] on span "Edit Line Item" at bounding box center [141, 454] width 133 height 13
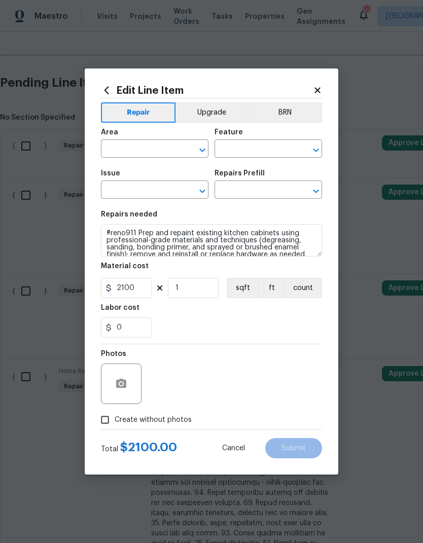
click at [206, 148] on icon "Open" at bounding box center [202, 150] width 12 height 12
click at [113, 184] on li "Interior Overall" at bounding box center [154, 188] width 107 height 17
type input "Interior Overall"
click at [312, 154] on icon "Open" at bounding box center [316, 150] width 12 height 12
click at [287, 197] on li "Cabinets" at bounding box center [267, 196] width 107 height 17
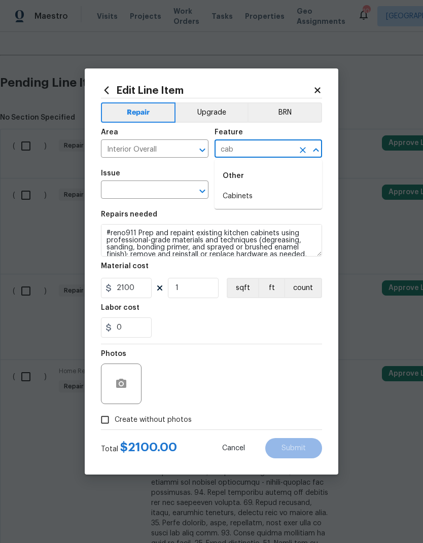
type input "Cabinets"
click at [204, 192] on icon "Open" at bounding box center [202, 191] width 6 height 4
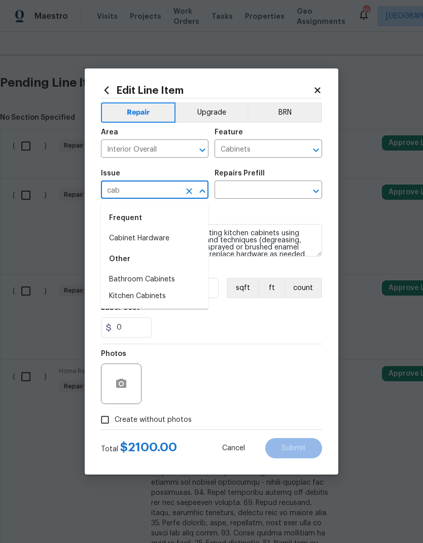
click at [188, 298] on li "Kitchen Cabinets" at bounding box center [154, 296] width 107 height 17
type input "Kitchen Cabinets"
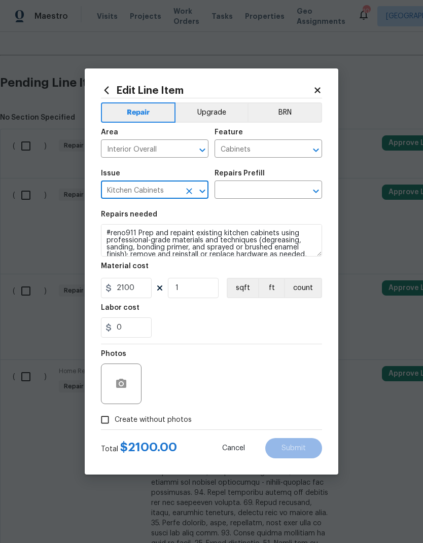
click at [320, 187] on icon "Open" at bounding box center [316, 191] width 12 height 12
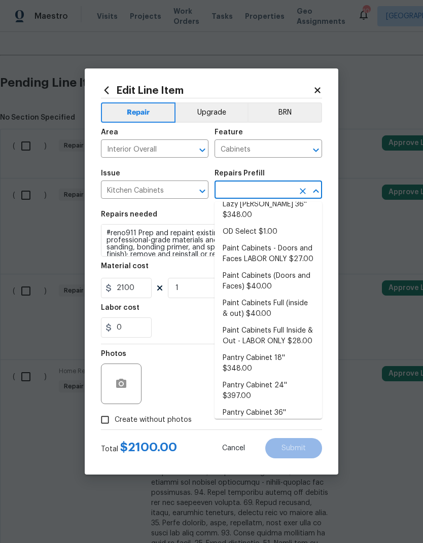
scroll to position [138, 0]
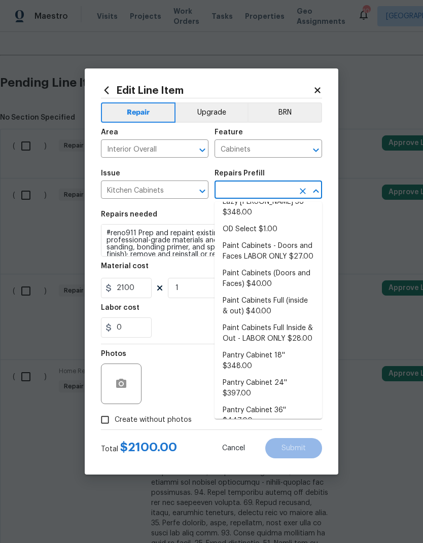
click at [292, 265] on li "Paint Cabinets (Doors and Faces) $40.00" at bounding box center [267, 278] width 107 height 27
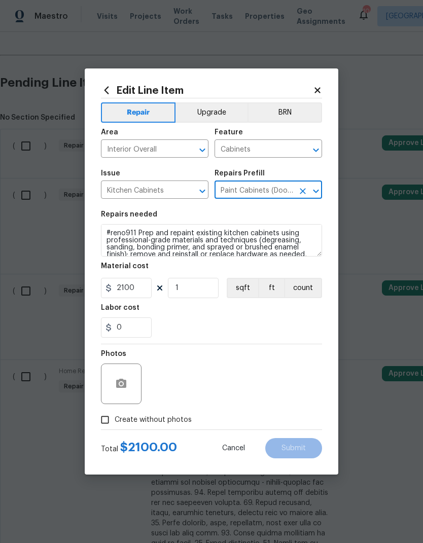
type input "Paint Cabinets (Doors and Faces) $40.00"
type textarea "Prep, sand, mask and apply 2 coats of paint to the kitchen cabinet doors and bo…"
type input "Paint Cabinets (Doors and Faces) $40.00"
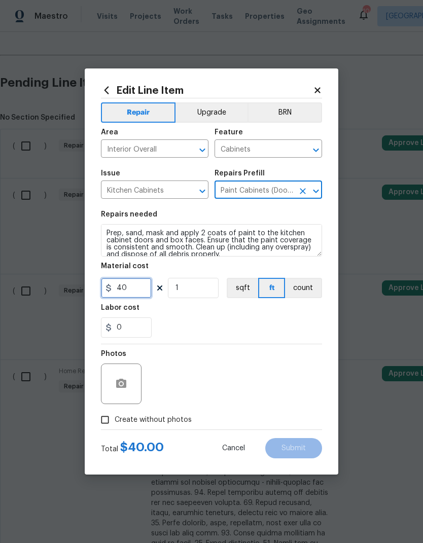
click at [120, 288] on input "40" at bounding box center [126, 288] width 51 height 20
click at [134, 291] on input "40" at bounding box center [126, 288] width 51 height 20
type input "1450"
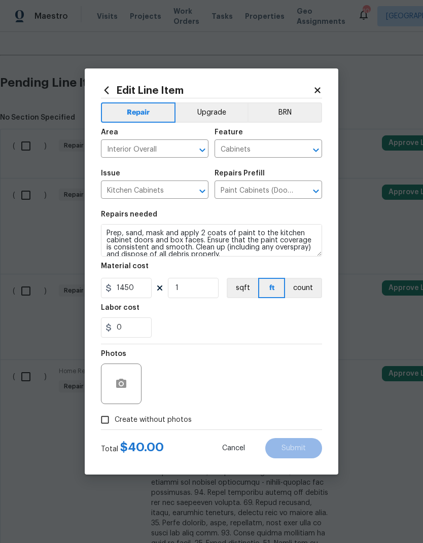
click at [308, 324] on div "0" at bounding box center [211, 327] width 221 height 20
click at [103, 359] on input "Create without photos" at bounding box center [104, 419] width 19 height 19
checkbox input "true"
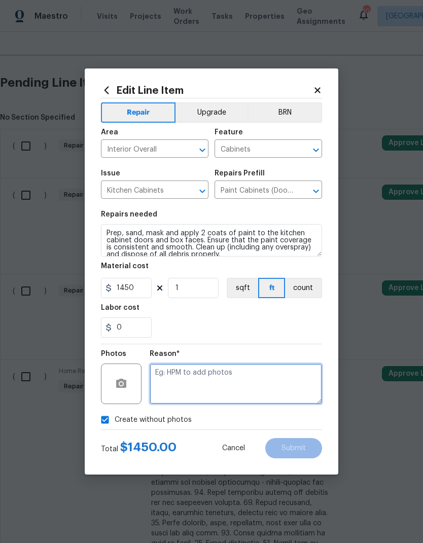
click at [294, 359] on textarea at bounding box center [236, 383] width 172 height 41
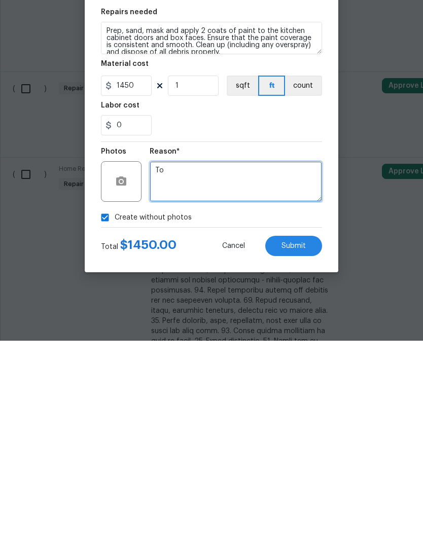
scroll to position [0, 0]
type textarea "To add"
click at [310, 359] on button "Submit" at bounding box center [293, 448] width 57 height 20
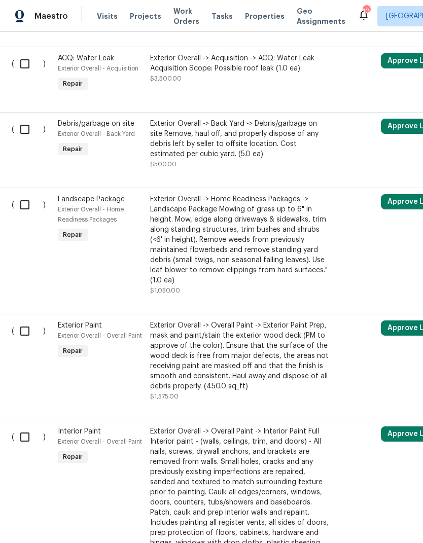
scroll to position [838, 1]
click at [29, 194] on input "checkbox" at bounding box center [28, 204] width 29 height 21
checkbox input "true"
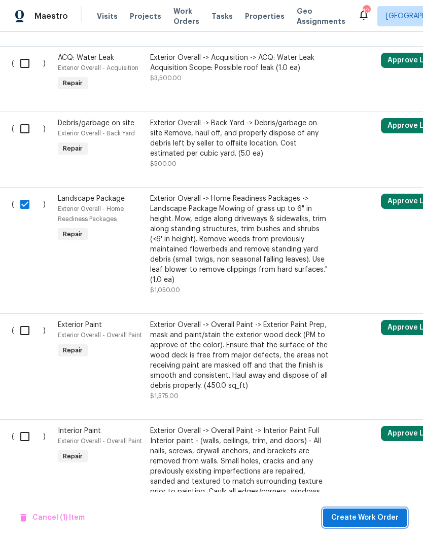
click at [375, 359] on span "Create Work Order" at bounding box center [364, 517] width 67 height 13
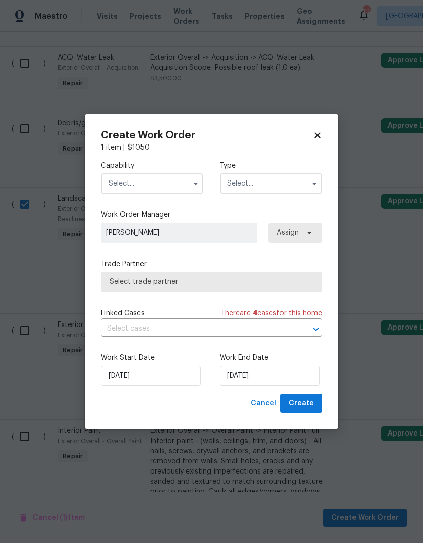
click at [187, 185] on input "text" at bounding box center [152, 183] width 102 height 20
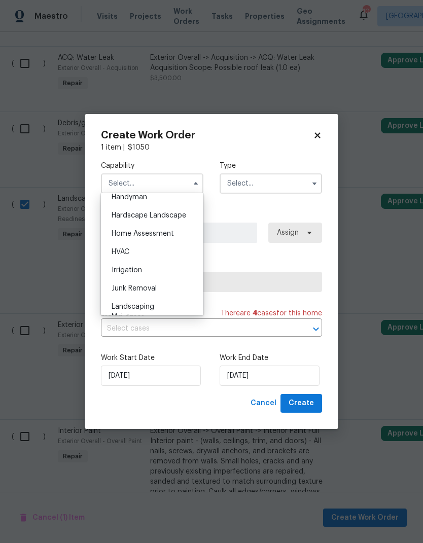
scroll to position [559, 0]
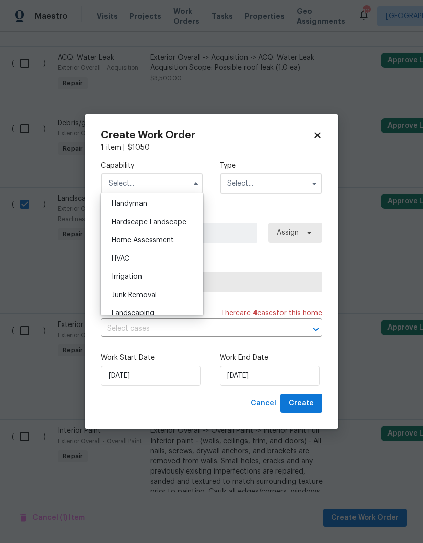
click at [118, 225] on span "Hardscape Landscape" at bounding box center [149, 221] width 75 height 7
type input "Hardscape Landscape"
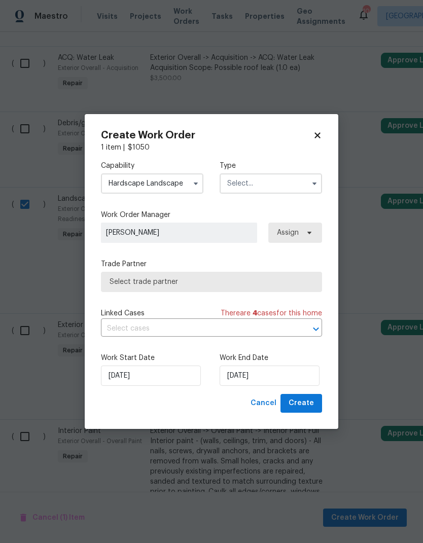
click at [306, 190] on input "text" at bounding box center [270, 183] width 102 height 20
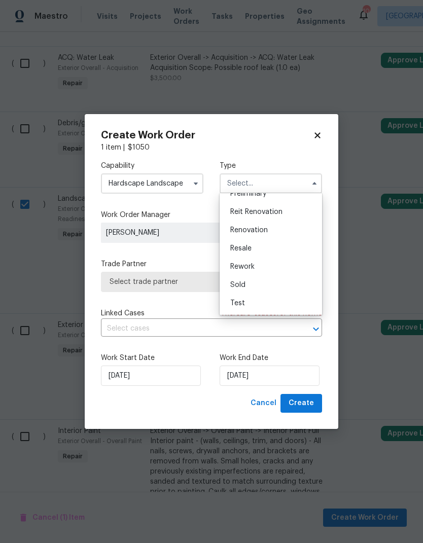
scroll to position [230, 0]
click at [291, 231] on div "Renovation" at bounding box center [270, 230] width 97 height 18
type input "Renovation"
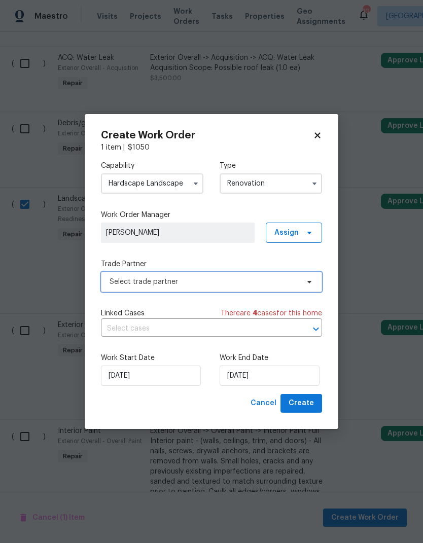
click at [307, 287] on span "Select trade partner" at bounding box center [211, 282] width 221 height 20
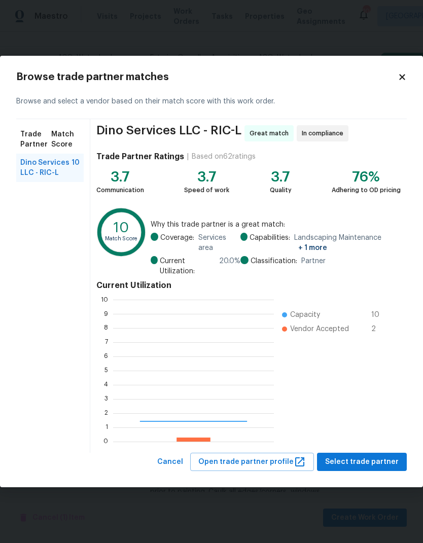
scroll to position [142, 161]
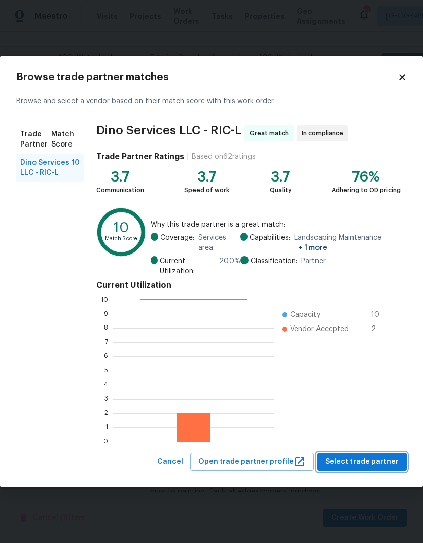
click at [374, 359] on button "Select trade partner" at bounding box center [362, 462] width 90 height 19
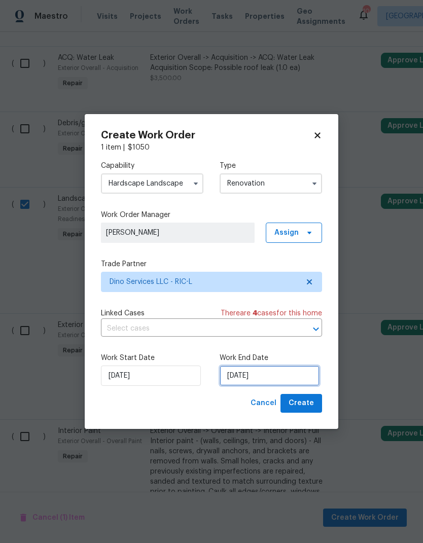
click at [270, 359] on input "[DATE]" at bounding box center [269, 375] width 100 height 20
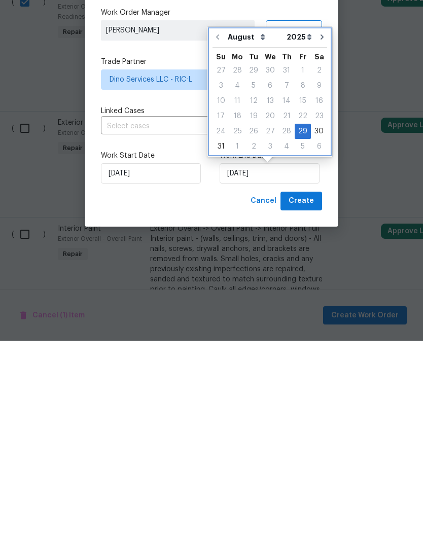
click at [322, 229] on button "Go to next month" at bounding box center [321, 239] width 15 height 20
type input "9/29/2025"
select select "8"
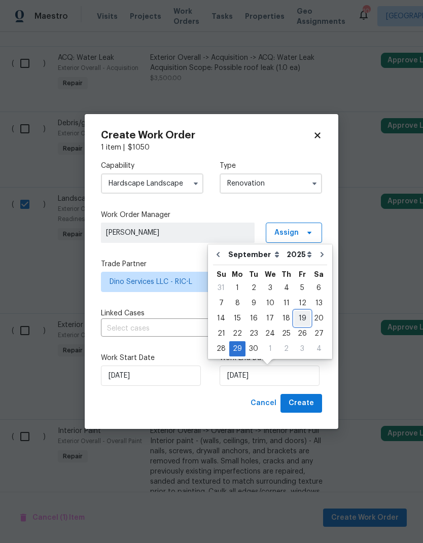
click at [301, 319] on div "19" at bounding box center [302, 318] width 16 height 14
type input "9/19/2025"
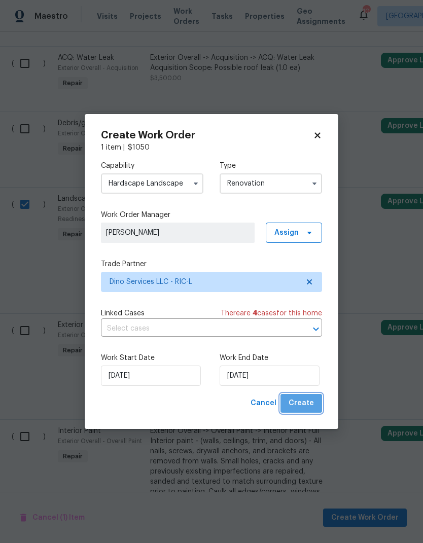
click at [313, 359] on span "Create" at bounding box center [300, 403] width 25 height 13
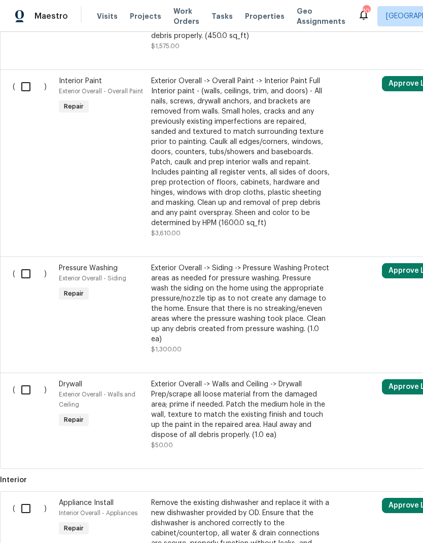
scroll to position [1089, 0]
click at [273, 306] on div "Exterior Overall -> Siding -> Pressure Washing Protect areas as needed for pres…" at bounding box center [240, 303] width 178 height 81
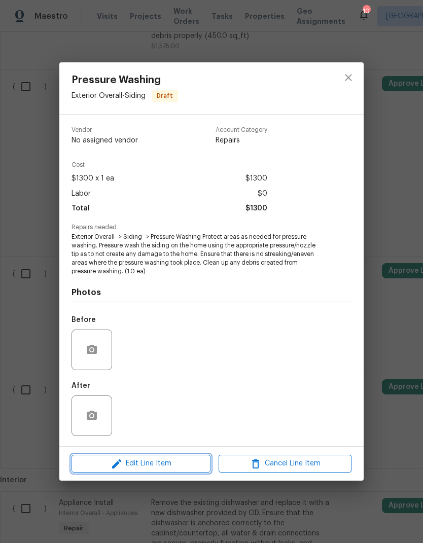
click at [92, 359] on span "Edit Line Item" at bounding box center [141, 463] width 133 height 13
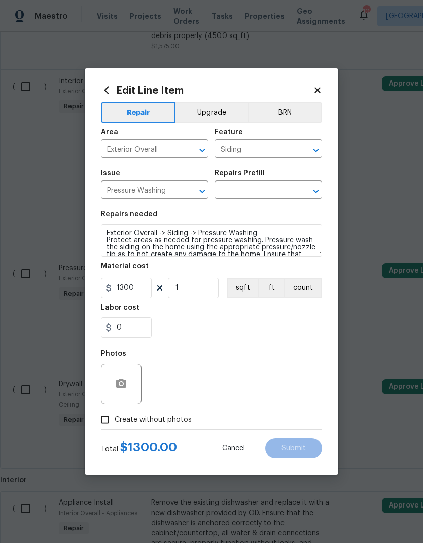
click at [313, 196] on icon "Open" at bounding box center [316, 191] width 12 height 12
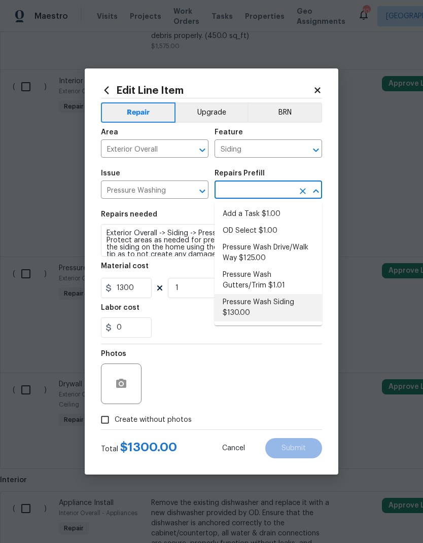
click at [297, 310] on li "Pressure Wash Siding $130.00" at bounding box center [267, 307] width 107 height 27
type input "Pressure Wash Siding $130.00"
type textarea "Protect areas as needed for pressure washing. Pressure wash the siding on the h…"
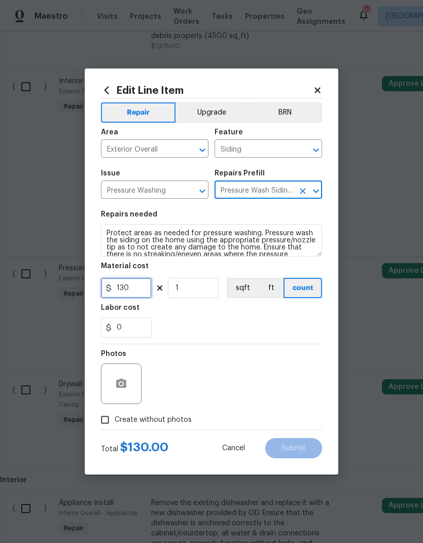
click at [132, 292] on input "130" at bounding box center [126, 288] width 51 height 20
type input "500"
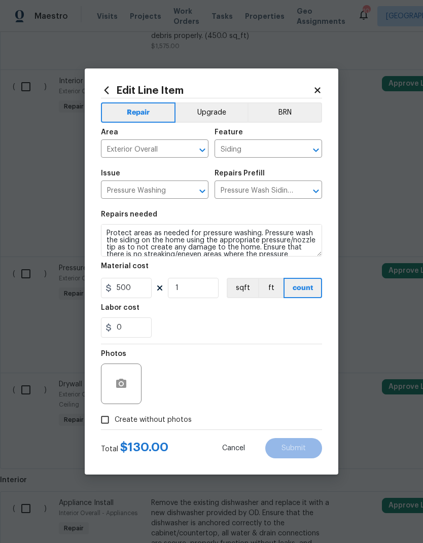
click at [162, 311] on div "Labor cost" at bounding box center [211, 310] width 221 height 13
click at [100, 359] on input "Create without photos" at bounding box center [104, 419] width 19 height 19
checkbox input "true"
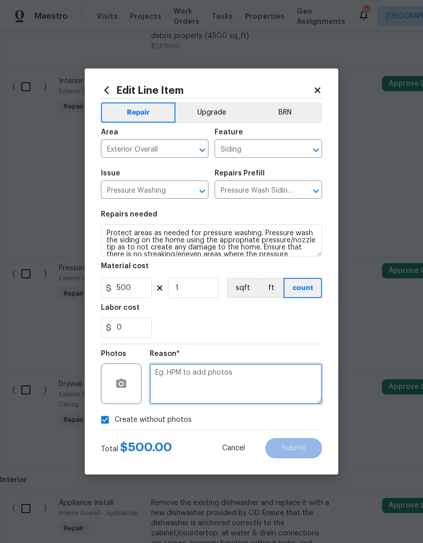
click at [287, 359] on textarea at bounding box center [236, 383] width 172 height 41
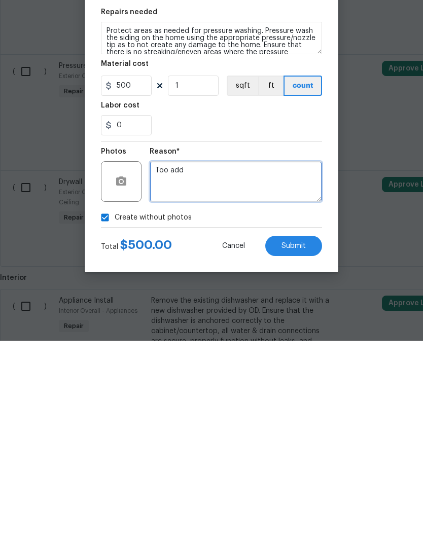
type textarea "Too add"
click at [308, 359] on button "Submit" at bounding box center [293, 448] width 57 height 20
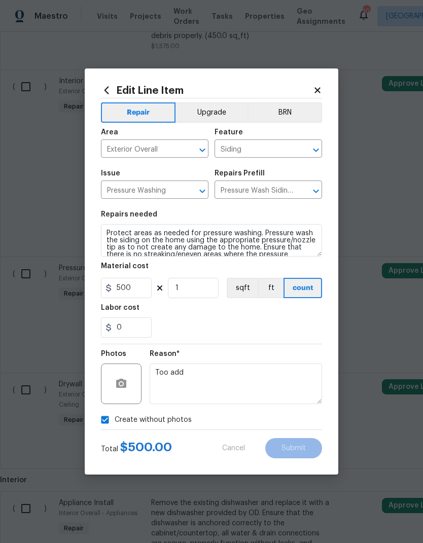
type textarea "Exterior Overall -> Siding -> Pressure Washing Protect areas as needed for pres…"
type input "1300"
type textarea "Protect areas as needed for pressure washing. Pressure wash the siding on the h…"
type input "500"
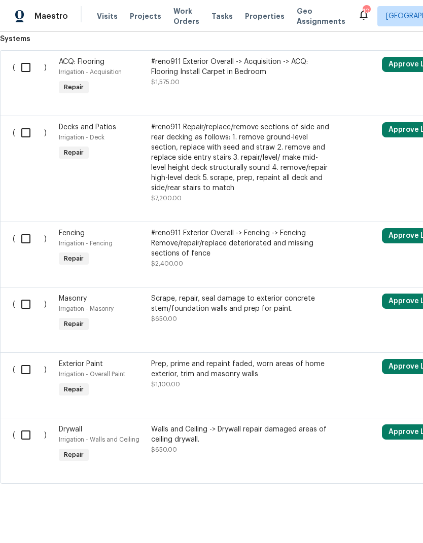
scroll to position [1874, 0]
click at [268, 359] on div "Walls and Ceiling -> Drywall repair damaged areas of ceiling drywall." at bounding box center [240, 435] width 178 height 20
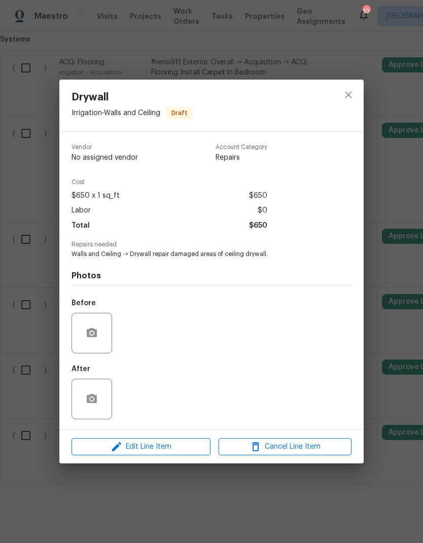
click at [100, 359] on span "Edit Line Item" at bounding box center [141, 446] width 133 height 13
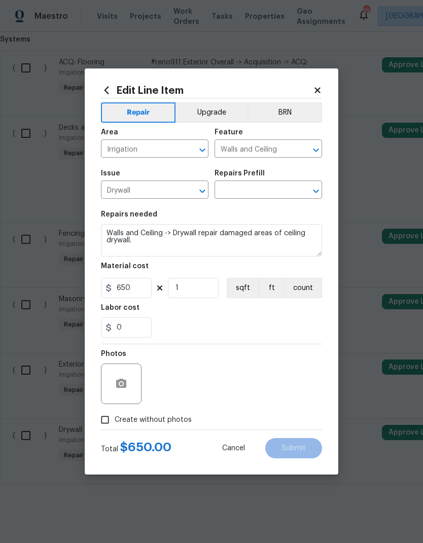
click at [312, 188] on icon "Open" at bounding box center [316, 191] width 12 height 12
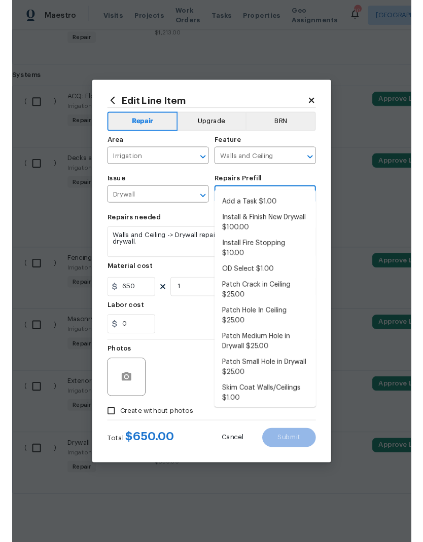
scroll to position [0, 0]
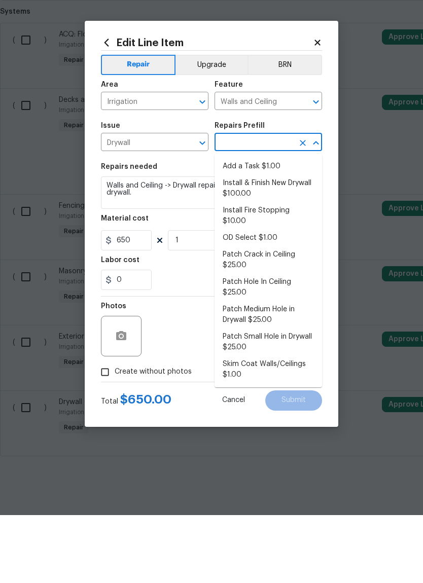
click at [297, 359] on li "Skim Coat Walls/Ceilings $1.00" at bounding box center [267, 437] width 107 height 27
type input "Skim Coat Walls/Ceilings $1.00"
type textarea "Prep/scrape all loose material from the damaged area; prime if needed. Skim coa…"
type input "Skim Coat Walls/Ceilings $1.00"
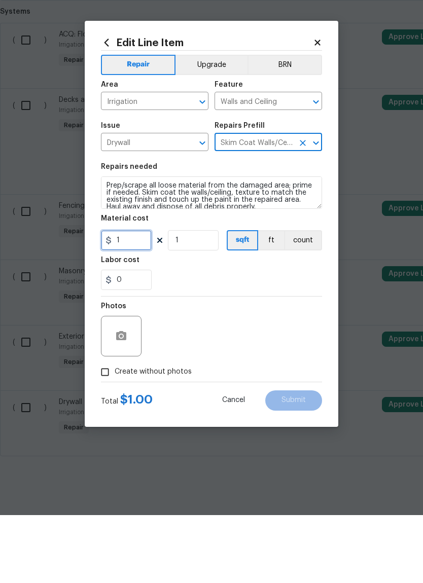
click at [129, 298] on input "1" at bounding box center [126, 308] width 51 height 20
type input "300"
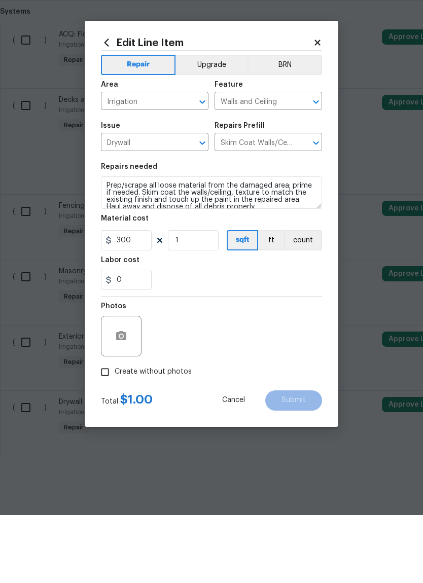
click at [304, 359] on div "Photos" at bounding box center [211, 397] width 221 height 66
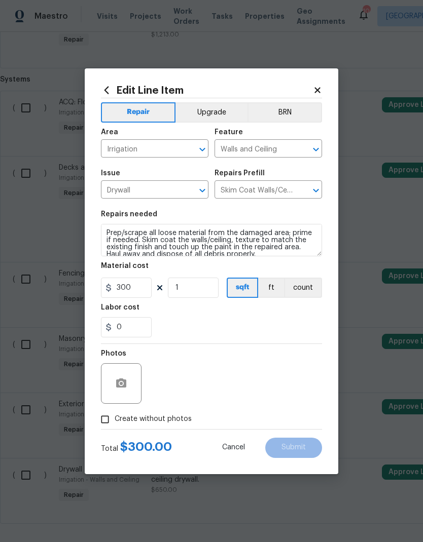
click at [102, 359] on input "Create without photos" at bounding box center [104, 419] width 19 height 19
checkbox input "true"
click at [294, 359] on textarea at bounding box center [236, 383] width 172 height 41
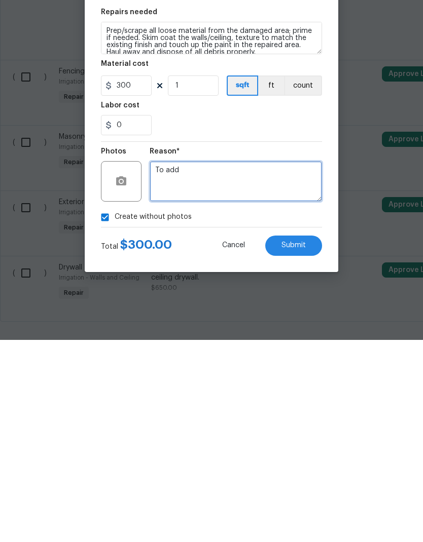
type textarea "To add"
click at [320, 359] on button "Submit" at bounding box center [293, 448] width 57 height 20
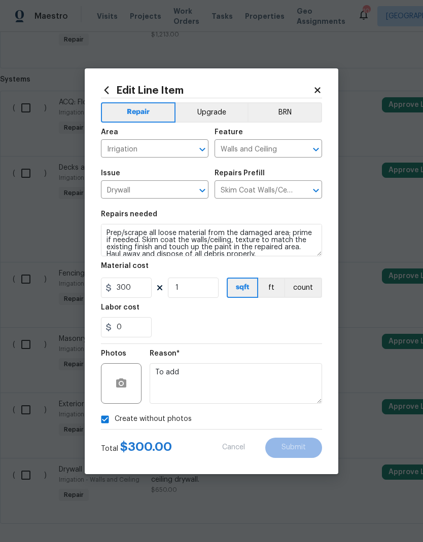
type textarea "Walls and Ceiling -> Drywall repair damaged areas of ceiling drywall."
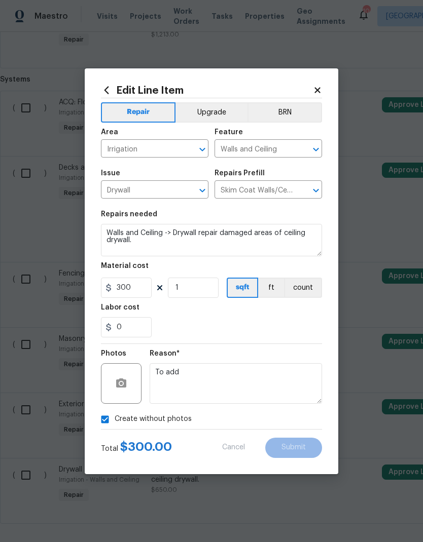
type input "650"
type textarea "Prep/scrape all loose material from the damaged area; prime if needed. Skim coa…"
type input "300"
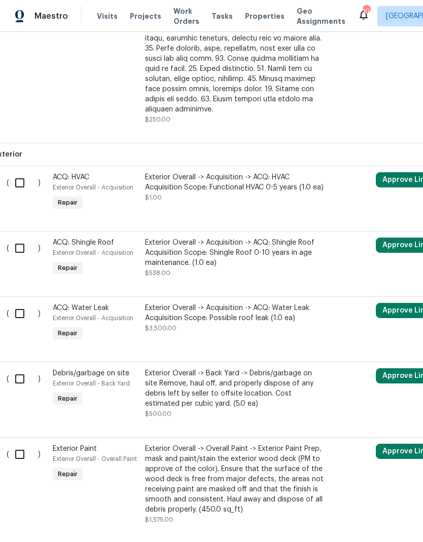
scroll to position [615, 1]
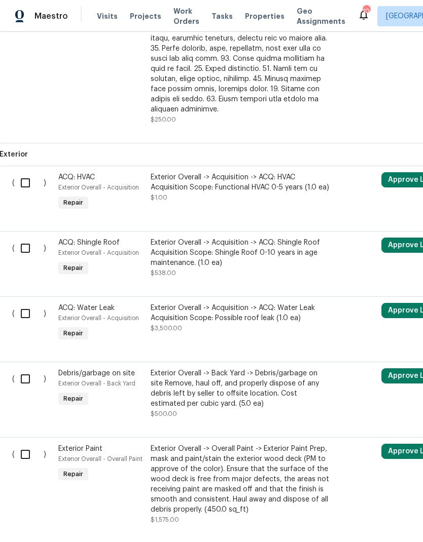
click at [261, 306] on div "Exterior Overall -> Acquisition -> ACQ: Water Leak Acquisition Scope: Possible …" at bounding box center [240, 318] width 178 height 30
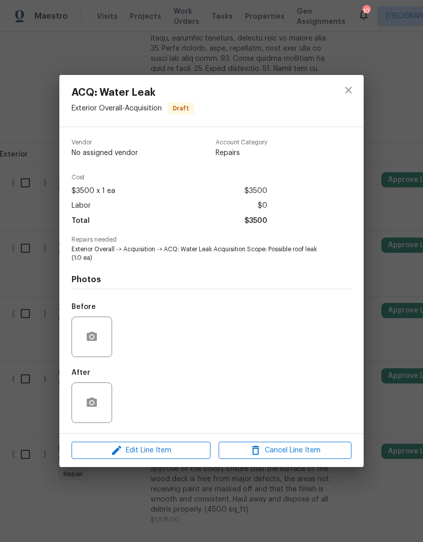
click at [183, 359] on span "Edit Line Item" at bounding box center [141, 451] width 133 height 13
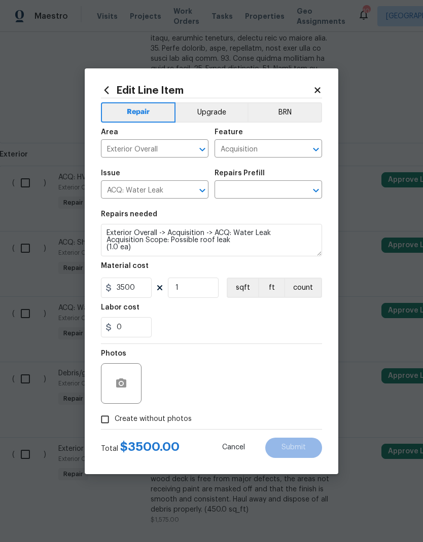
click at [319, 191] on icon "Open" at bounding box center [316, 190] width 12 height 12
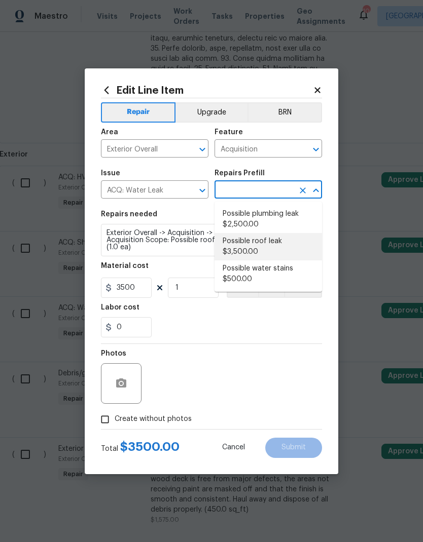
click at [291, 247] on li "Possible roof leak $3,500.00" at bounding box center [267, 246] width 107 height 27
type input "Possible roof leak $3,500.00"
type textarea "Acquisition Scope: Possible roof leak"
type input "Possible roof leak $3,500.00"
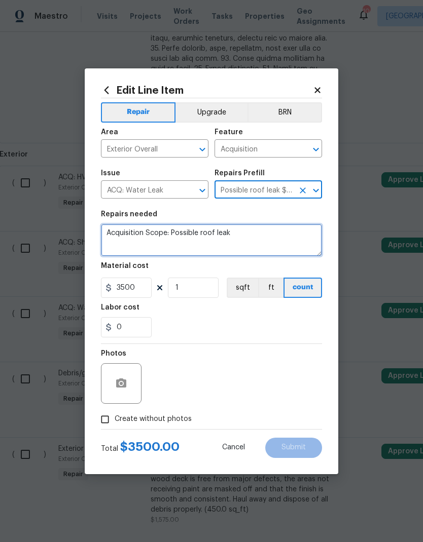
click at [221, 236] on textarea "Acquisition Scope: Possible roof leak" at bounding box center [211, 240] width 221 height 32
click at [221, 235] on textarea "Acquisition Scope: Possible roof leak" at bounding box center [211, 240] width 221 height 32
click at [191, 237] on textarea "Acquisition Scope: Possible roof leak" at bounding box center [211, 240] width 221 height 32
click at [190, 237] on textarea "Acquisition Scope: Possible roof leak" at bounding box center [211, 240] width 221 height 32
click at [184, 239] on textarea "Acquisition Scope: Possible roof leak" at bounding box center [211, 240] width 221 height 32
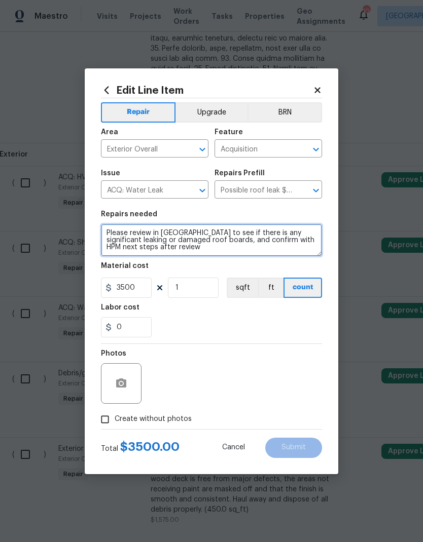
type textarea "Please review in attic to see if there is any significant leaking or damaged ro…"
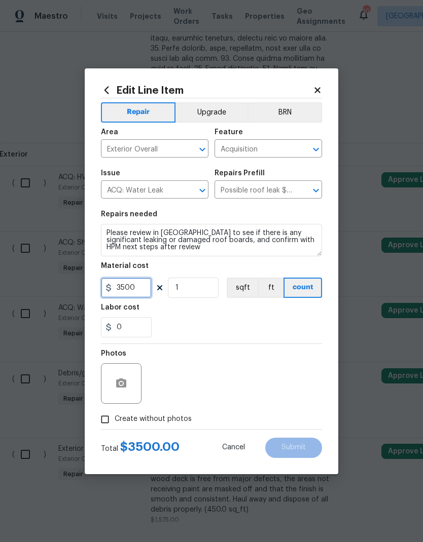
click at [134, 287] on input "3500" at bounding box center [126, 288] width 51 height 20
type input "150"
click at [292, 321] on div "0" at bounding box center [211, 327] width 221 height 20
click at [100, 359] on input "Create without photos" at bounding box center [104, 419] width 19 height 19
checkbox input "true"
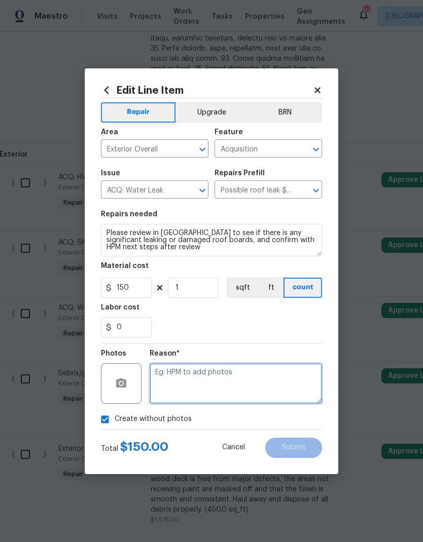
click at [291, 359] on textarea at bounding box center [236, 383] width 172 height 41
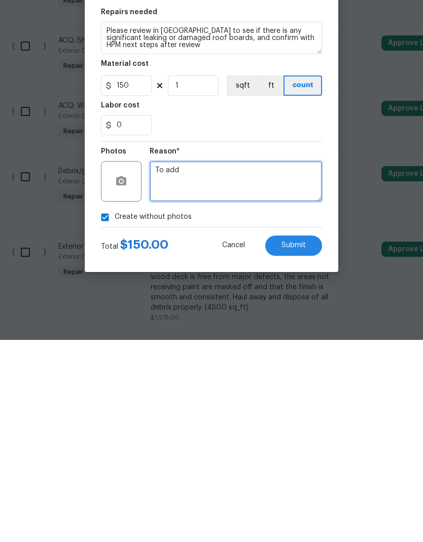
type textarea "To add"
click at [304, 359] on span "Submit" at bounding box center [293, 448] width 24 height 8
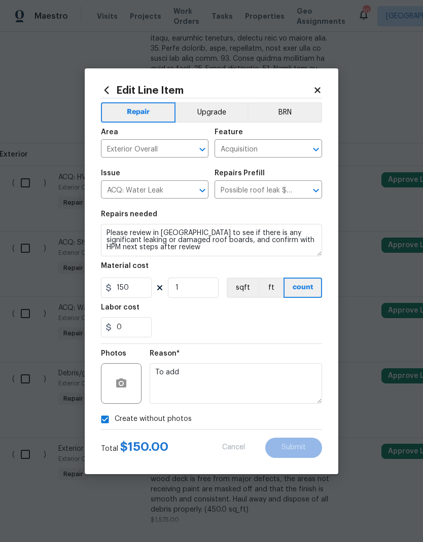
type textarea "Exterior Overall -> Acquisition -> ACQ: Water Leak Acquisition Scope: Possible …"
type input "3500"
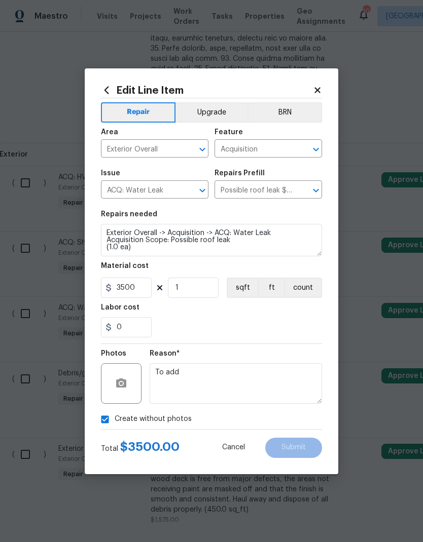
type textarea "Please review in attic to see if there is any significant leaking or damaged ro…"
type input "150"
